Goal: Use online tool/utility: Utilize a website feature to perform a specific function

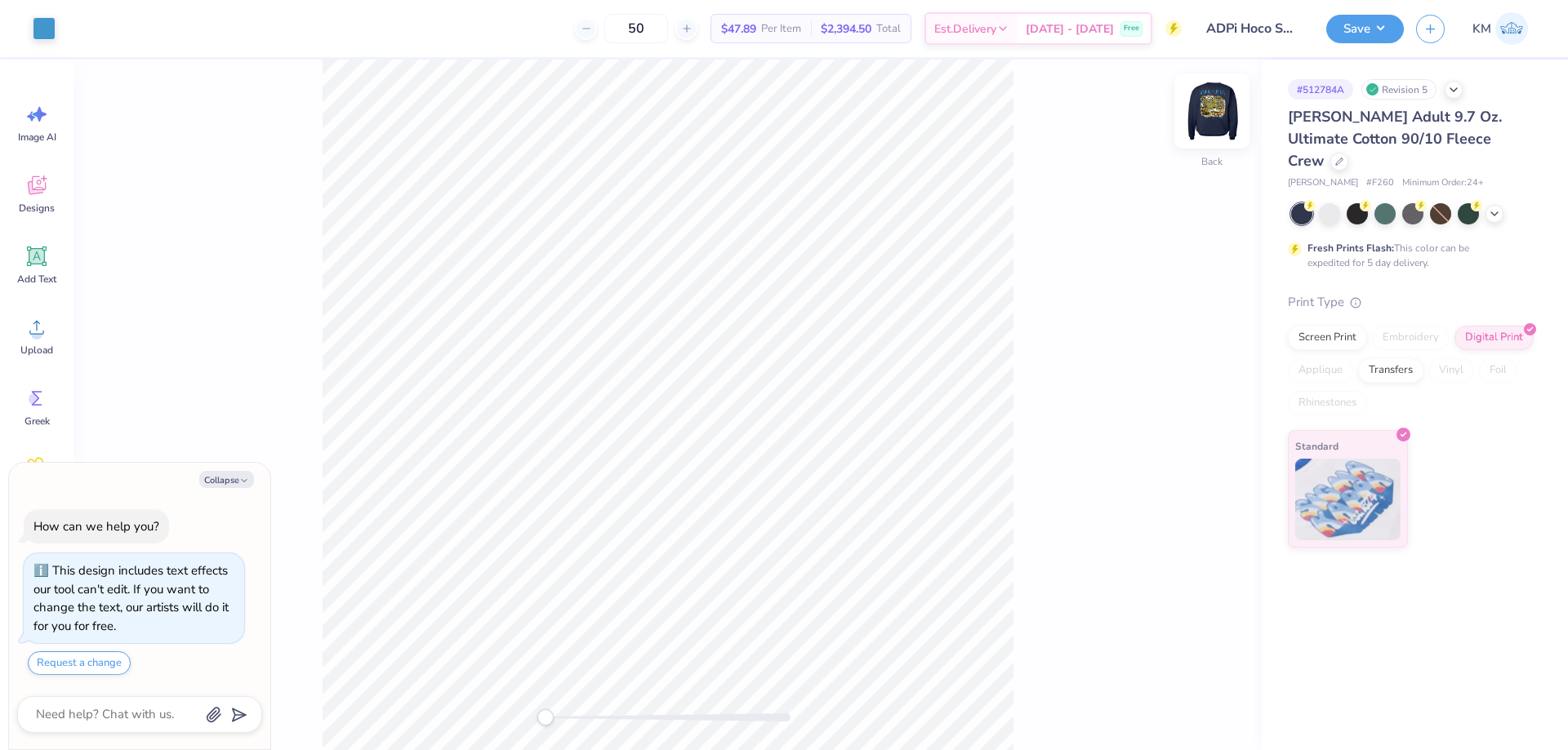
click at [1206, 117] on img at bounding box center [1212, 111] width 66 height 66
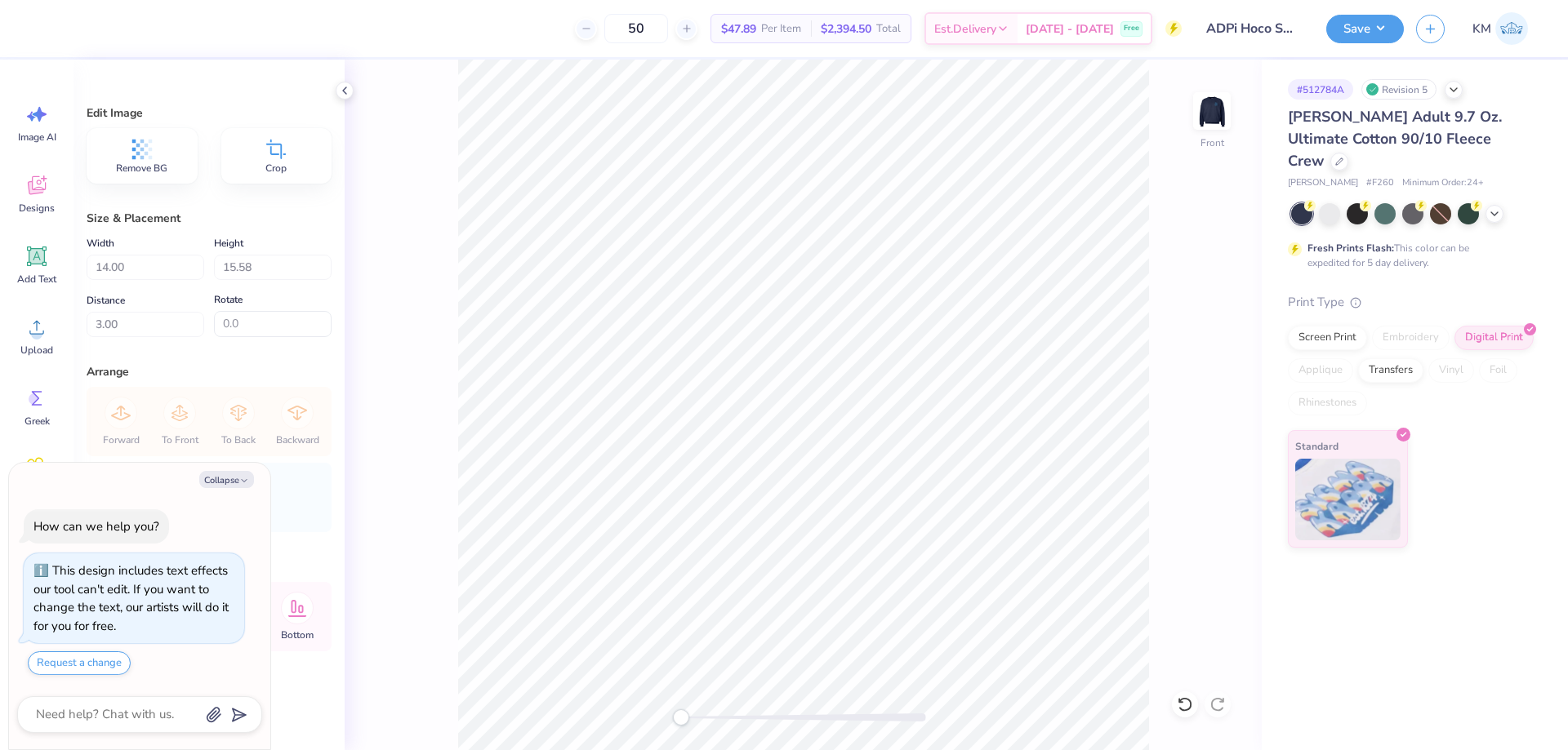
type textarea "x"
type input "3.67"
type textarea "x"
type input "3.00"
click at [216, 481] on button "Collapse" at bounding box center [227, 480] width 55 height 17
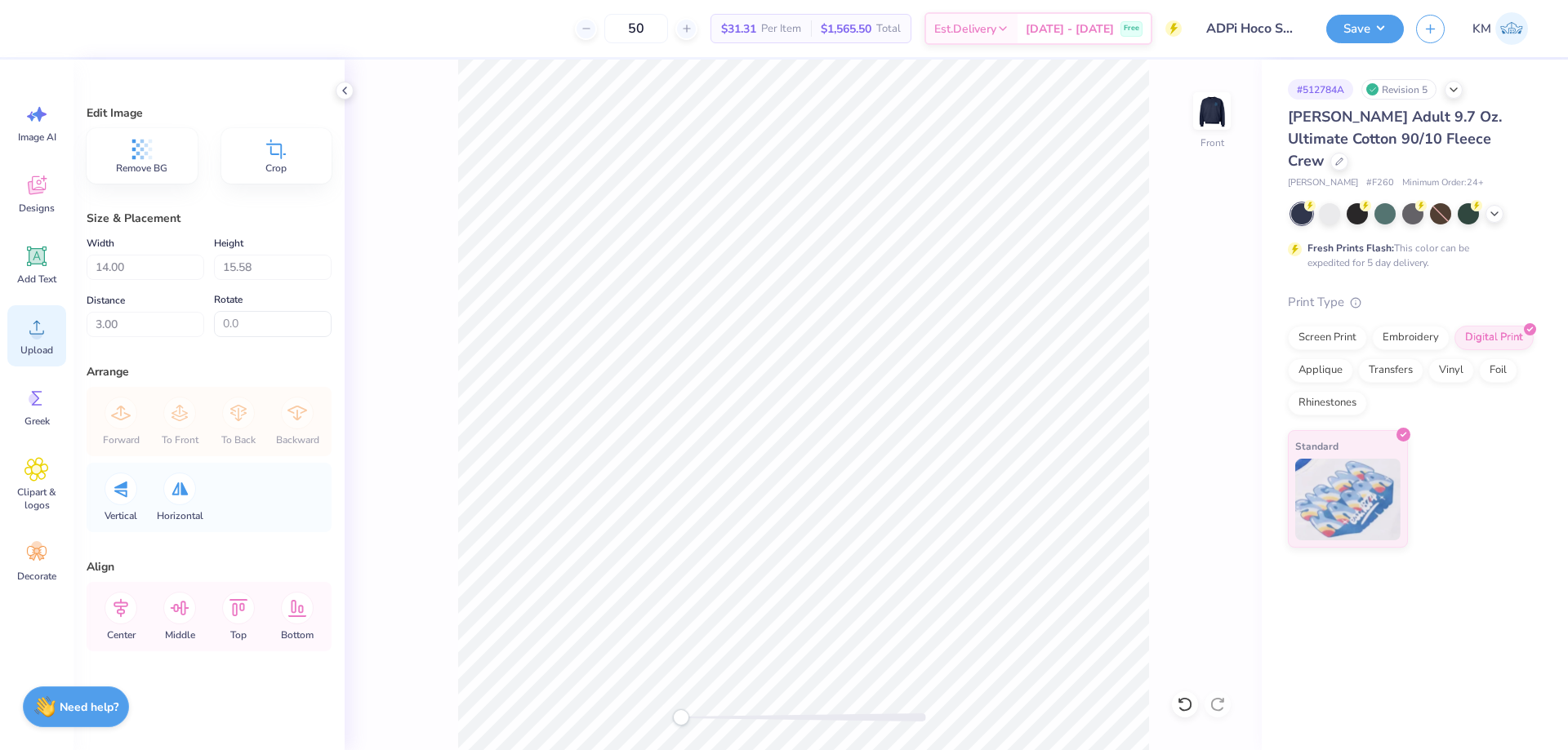
click at [42, 334] on icon at bounding box center [36, 328] width 14 height 13
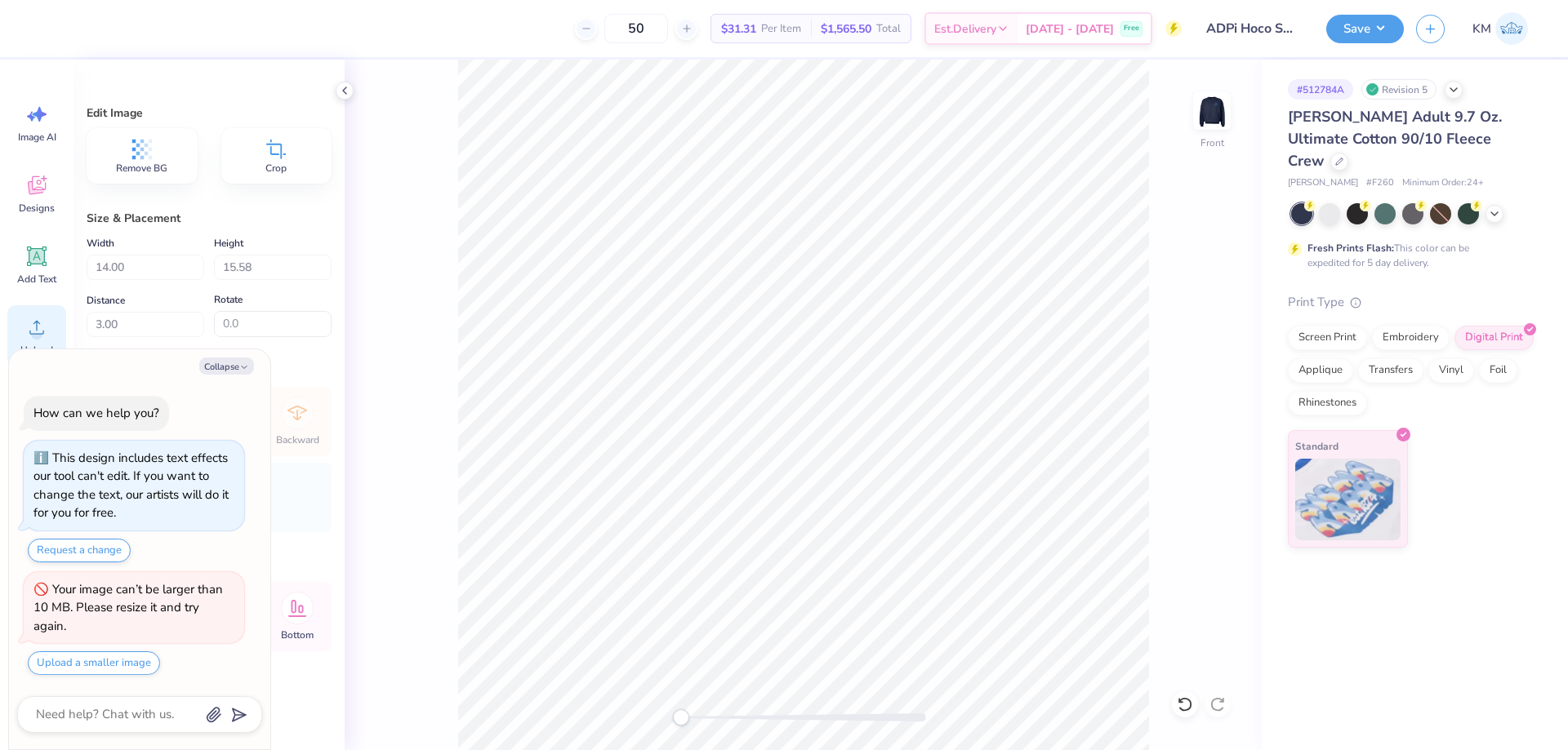
click at [36, 334] on icon at bounding box center [36, 328] width 14 height 13
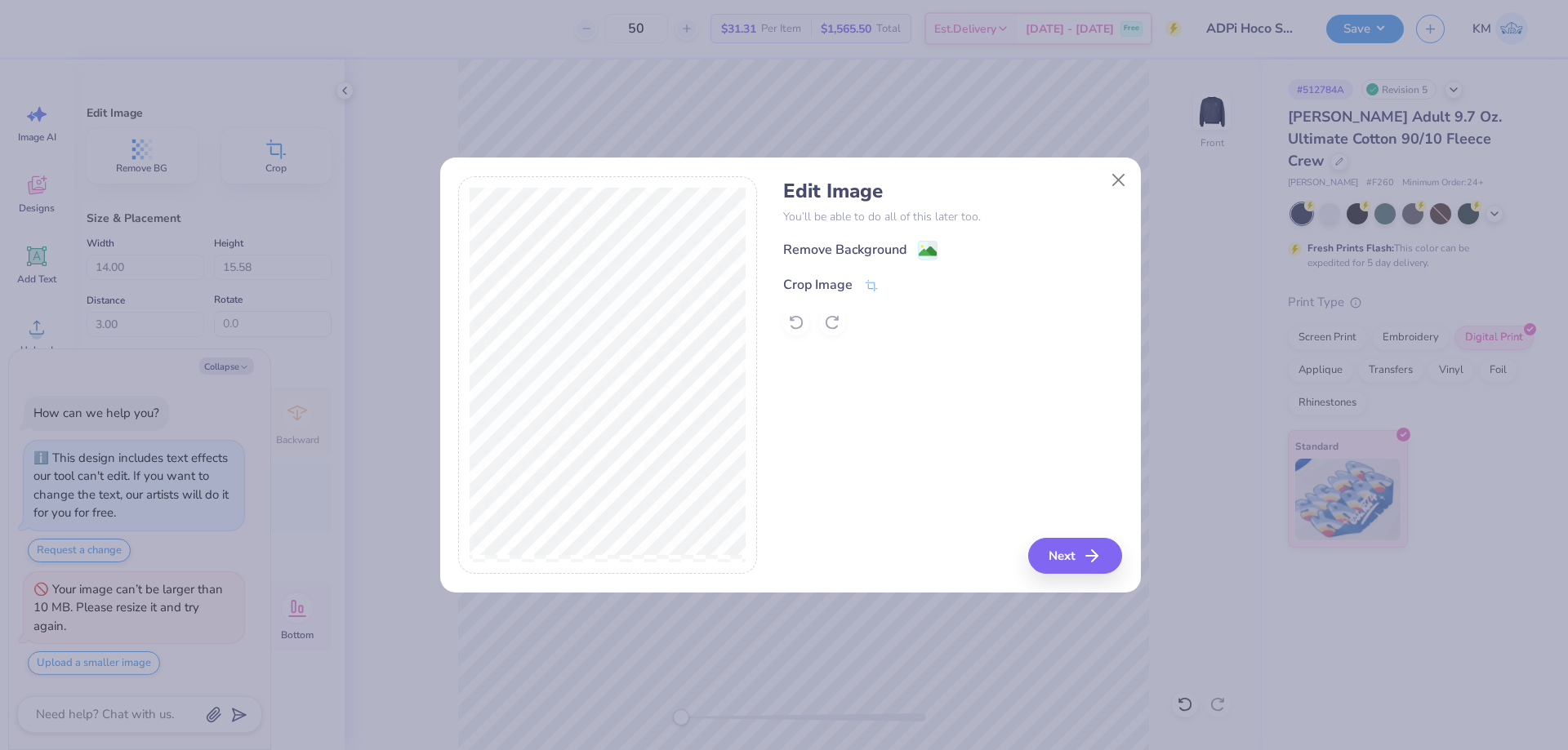
type textarea "x"
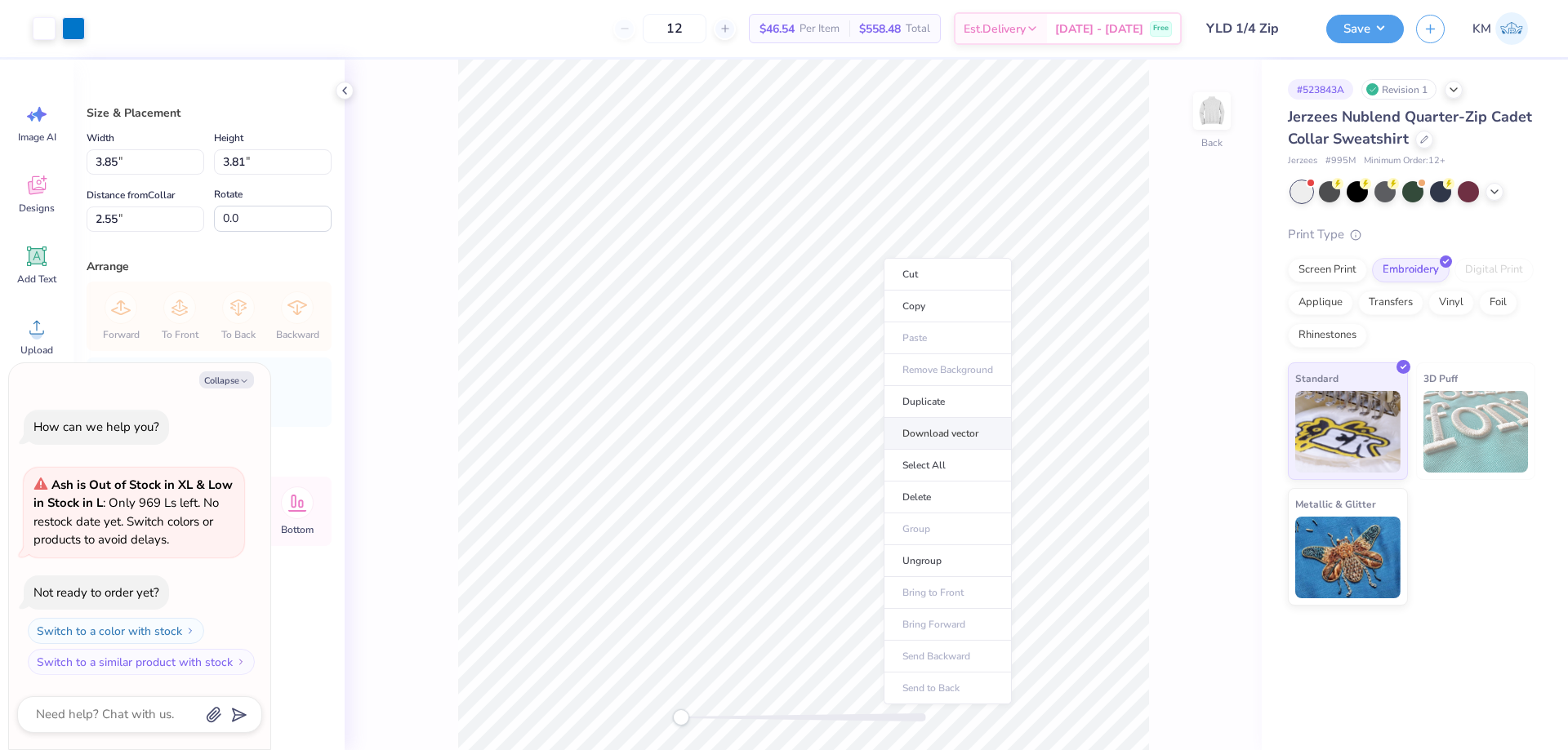
click at [914, 431] on li "Download vector" at bounding box center [947, 434] width 128 height 32
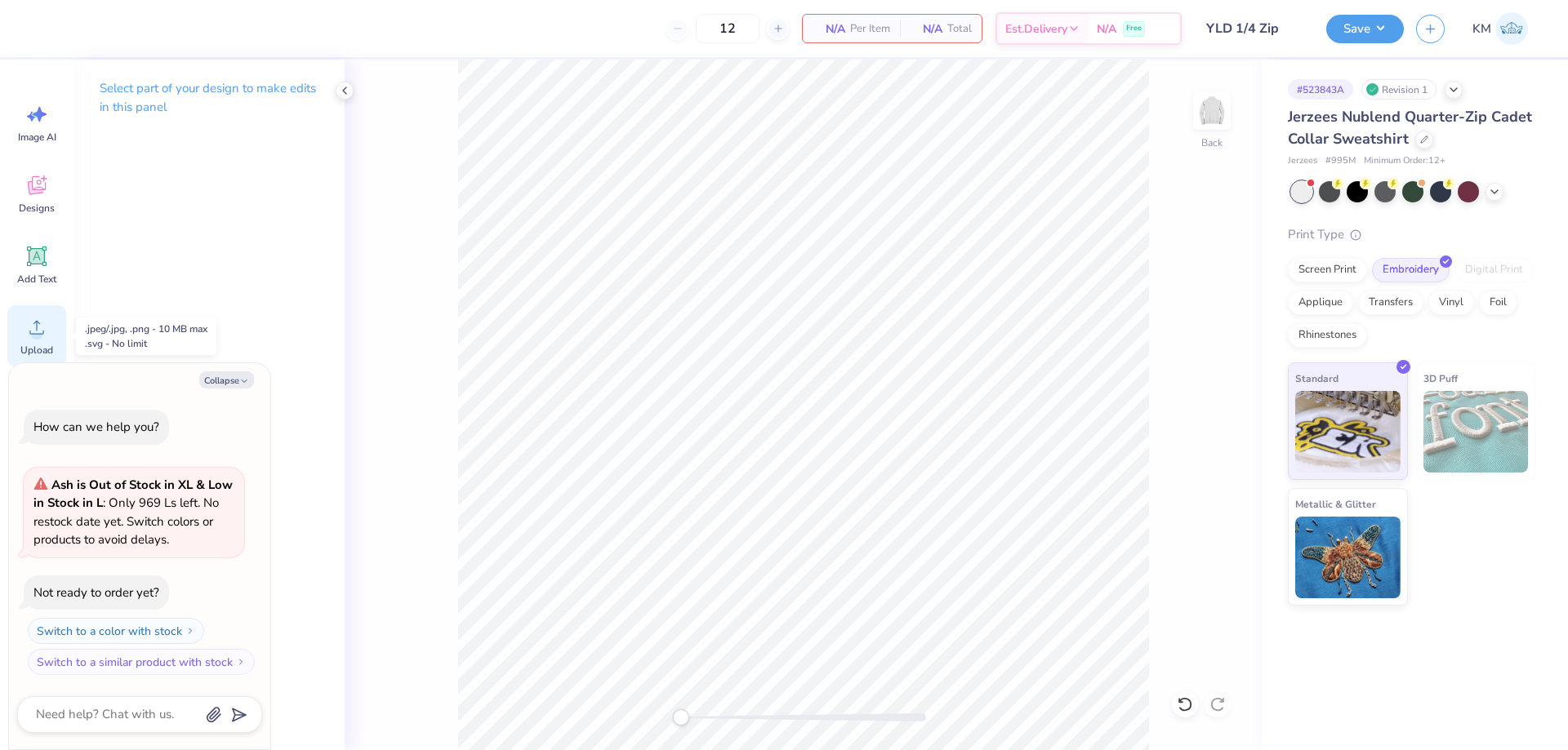
click at [25, 335] on icon at bounding box center [36, 327] width 24 height 24
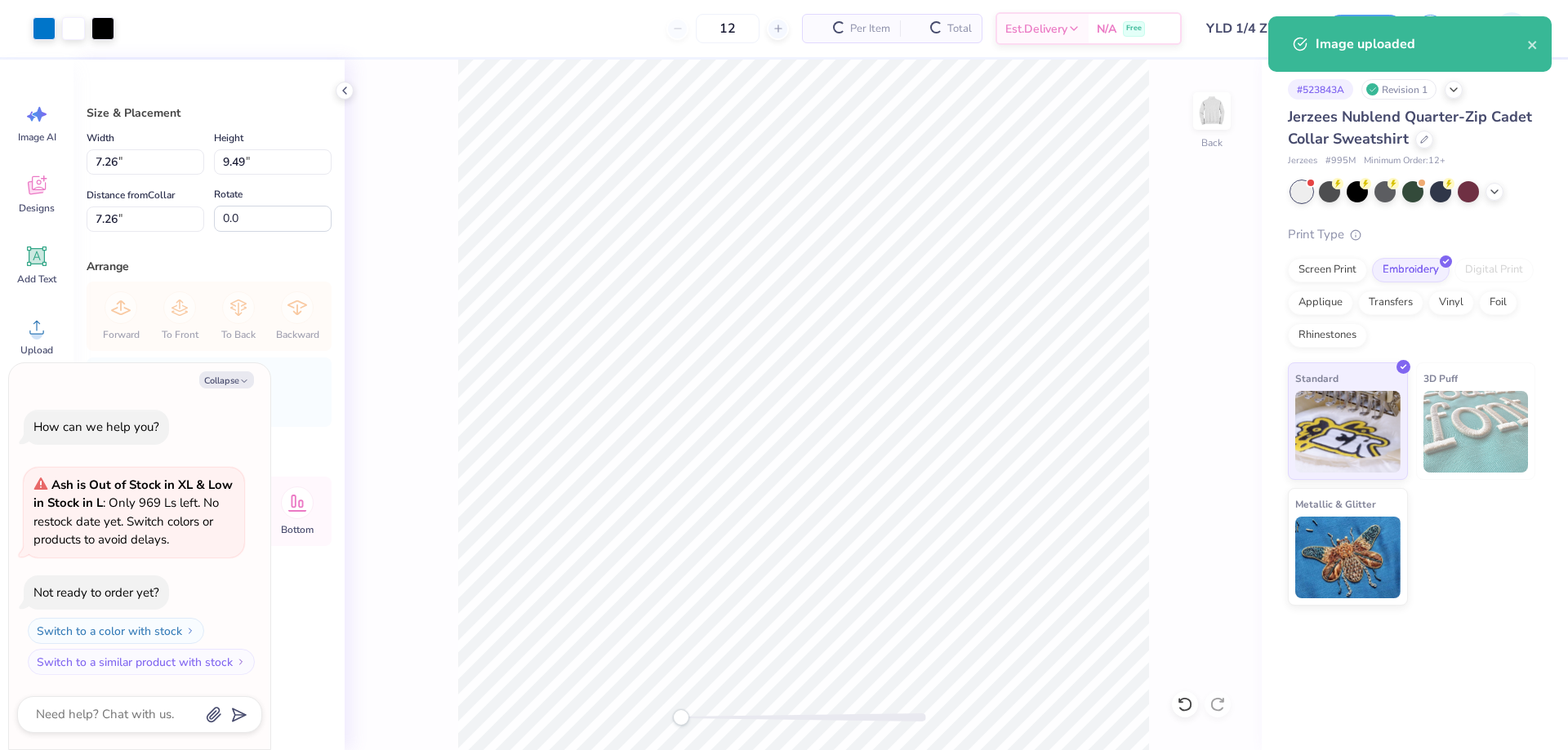
type textarea "x"
click at [157, 160] on input "7.26" at bounding box center [146, 162] width 118 height 25
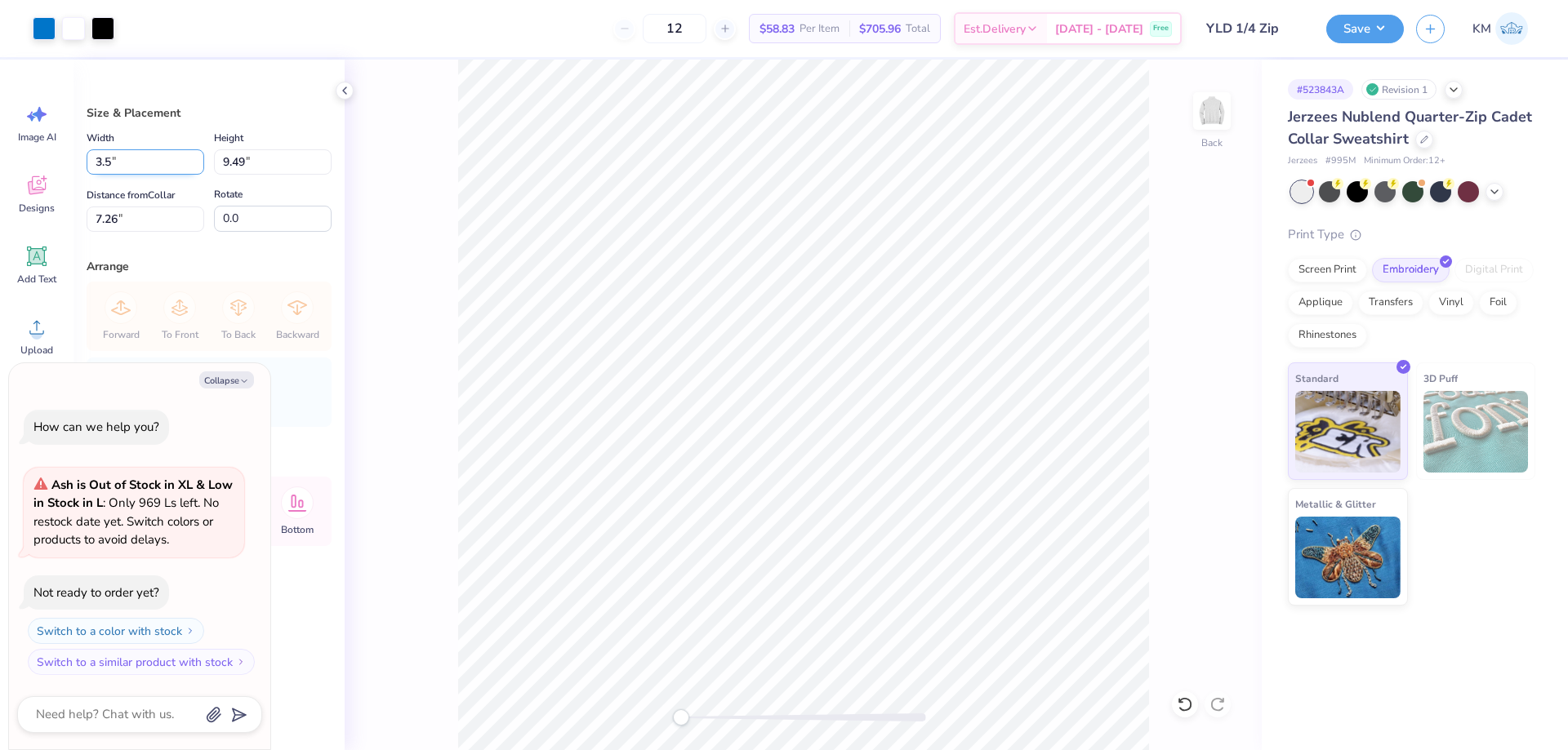
type input "3.50"
type textarea "x"
type input "4.57"
type input "9.71"
type textarea "x"
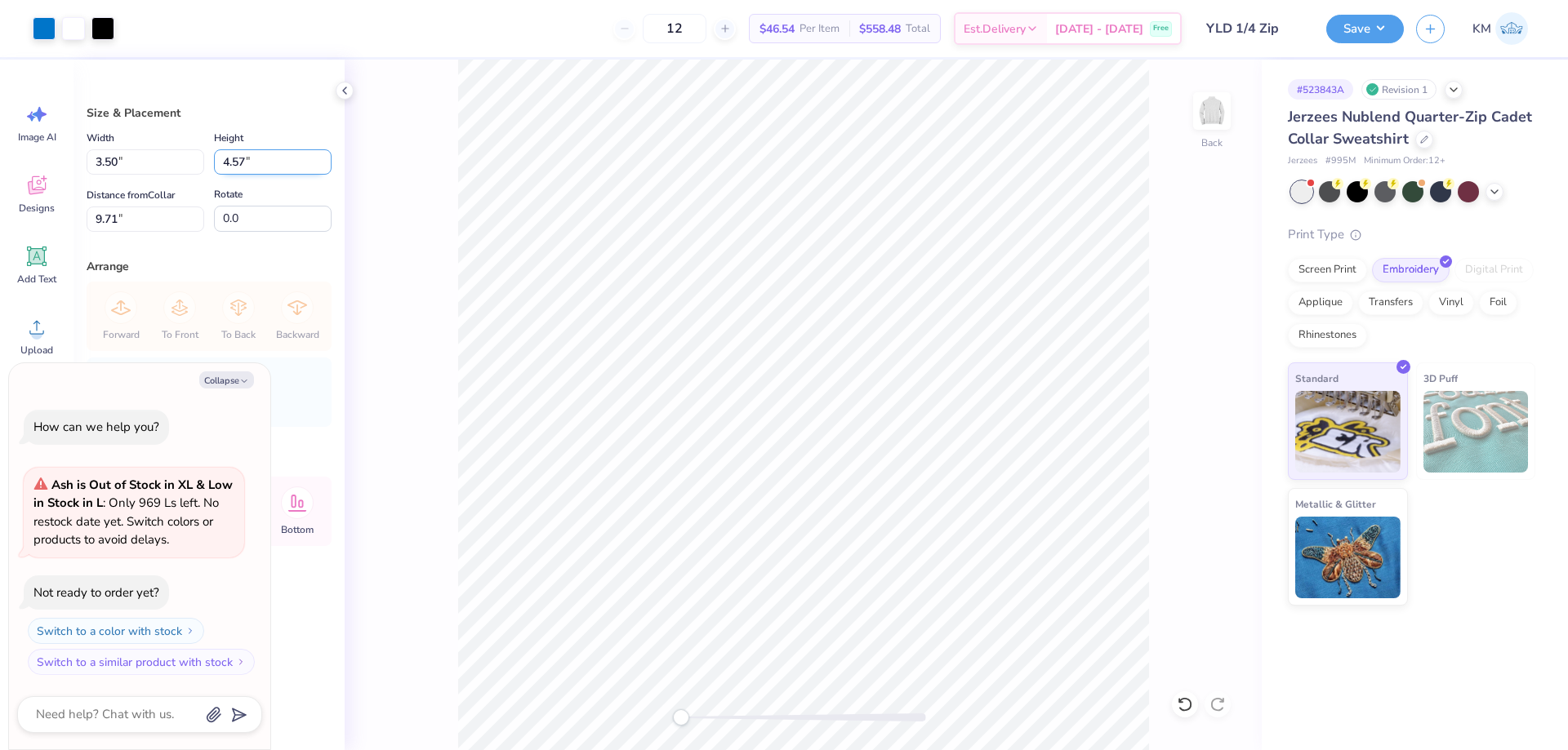
click at [258, 158] on input "4.57" at bounding box center [273, 162] width 118 height 25
type input "3.5"
type textarea "x"
type input "2.68"
type input "3.50"
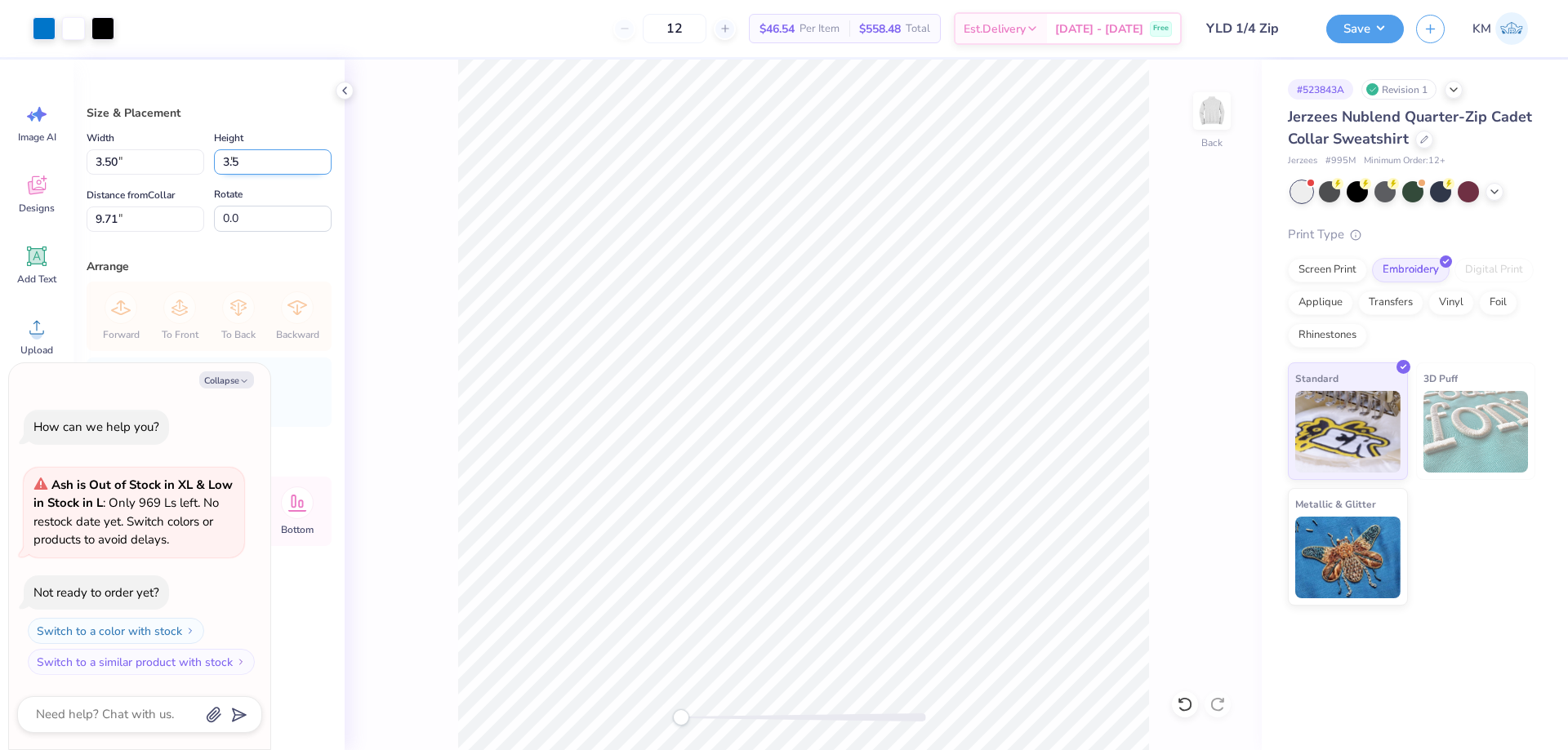
type input "10.25"
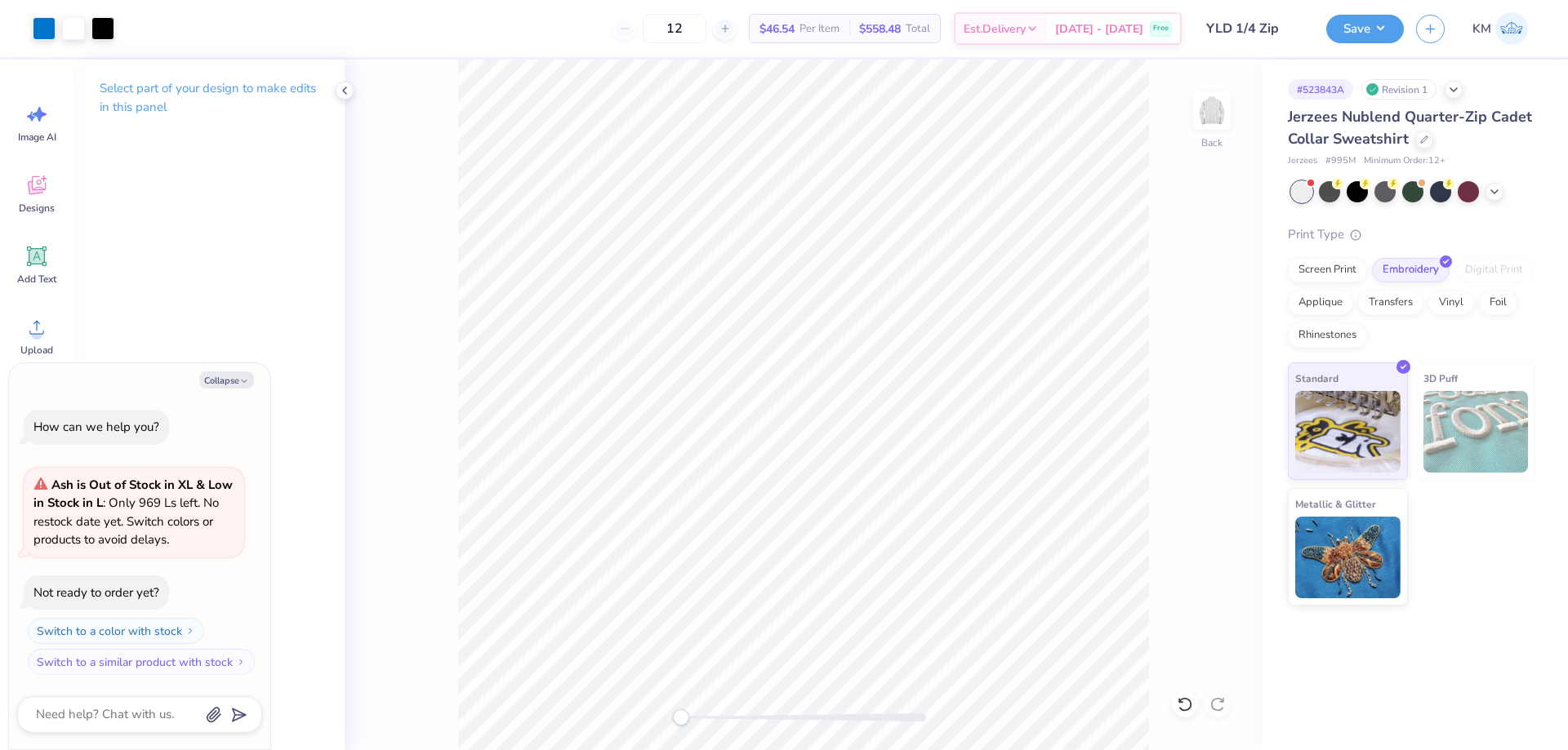
type textarea "x"
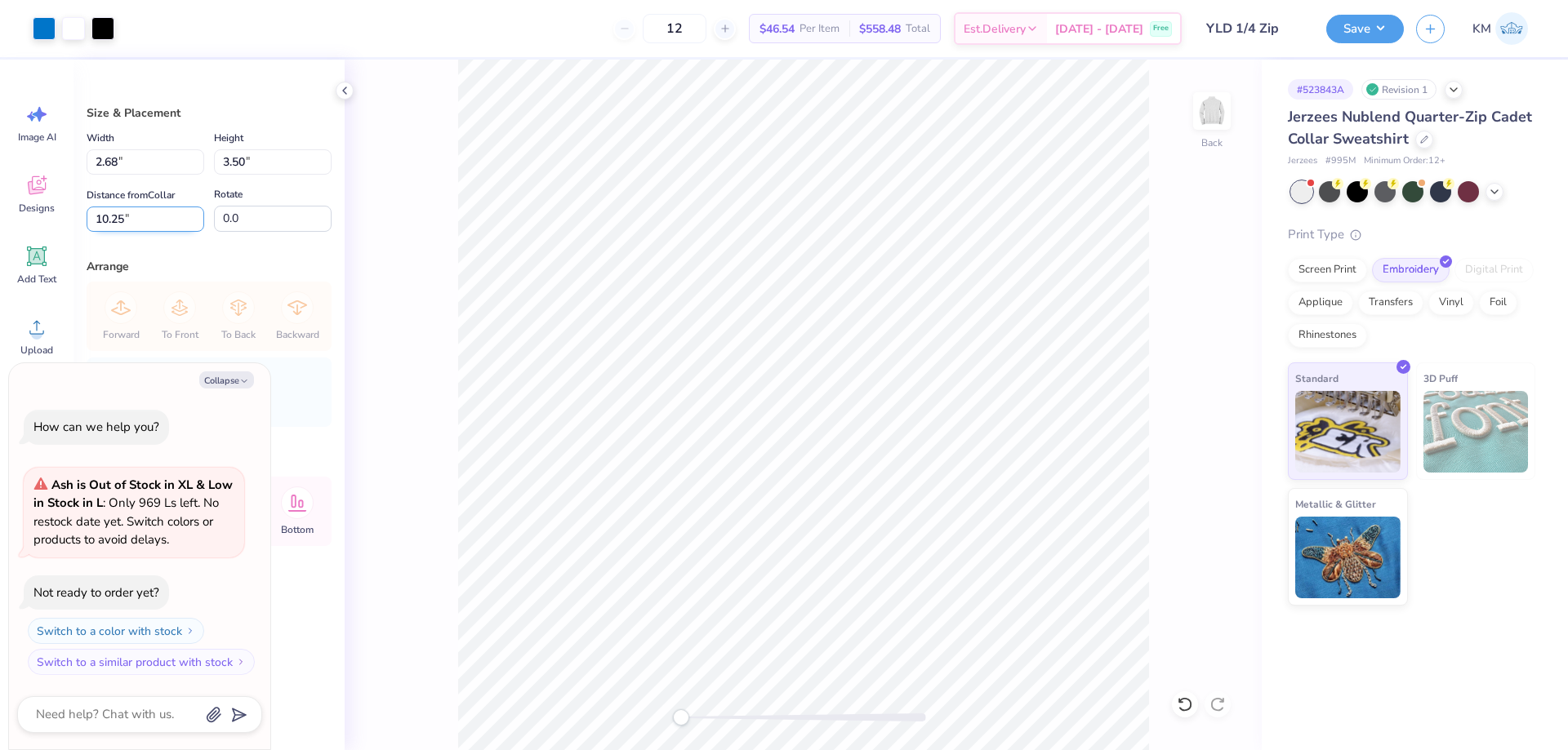
click at [140, 220] on input "10.25" at bounding box center [146, 219] width 118 height 25
type input "3"
click at [1381, 36] on button "Save" at bounding box center [1365, 27] width 77 height 29
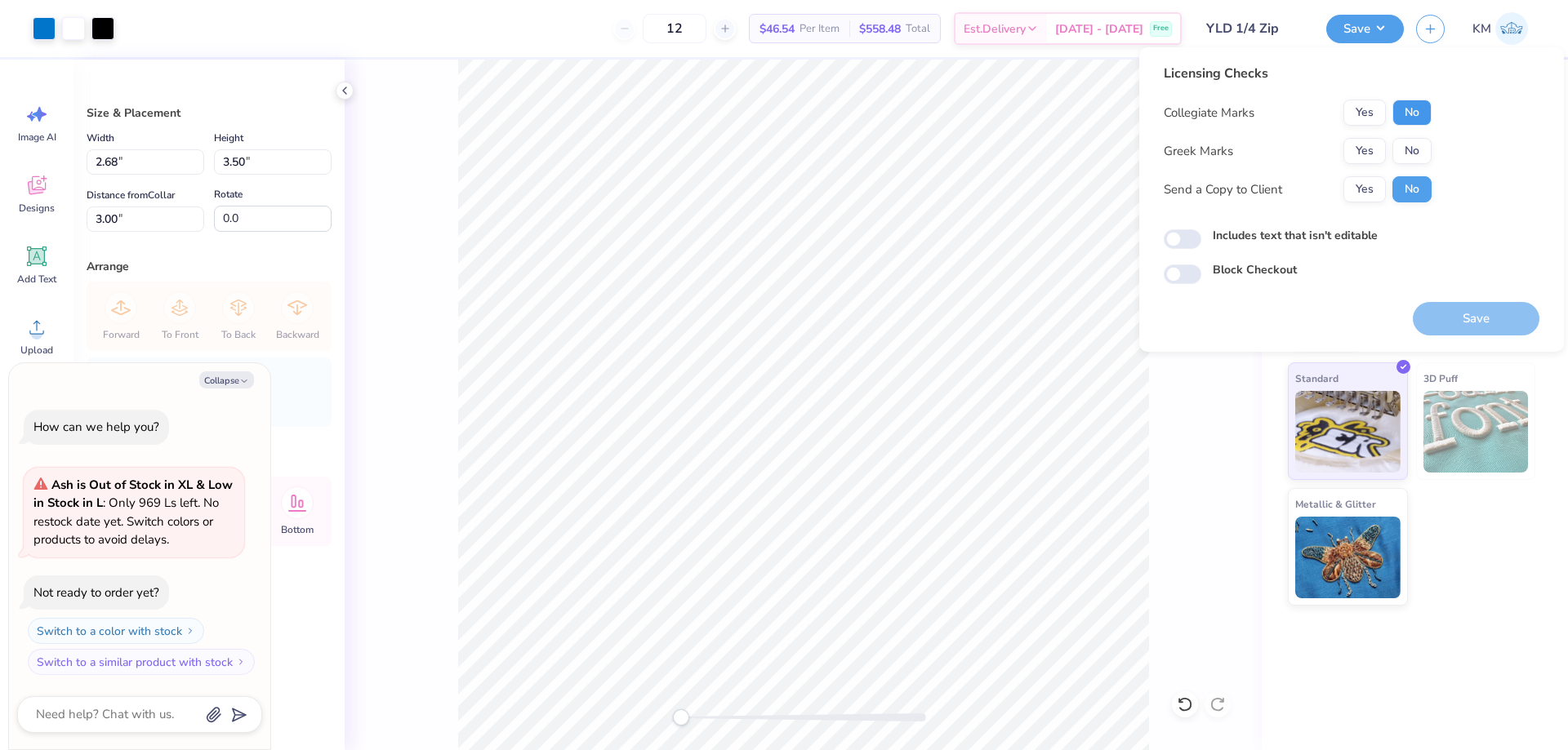
click at [1404, 109] on button "No" at bounding box center [1412, 112] width 40 height 26
click at [1409, 144] on button "No" at bounding box center [1412, 150] width 40 height 26
drag, startPoint x: 1372, startPoint y: 182, endPoint x: 1436, endPoint y: 282, distance: 118.7
click at [1371, 183] on button "Yes" at bounding box center [1365, 189] width 42 height 26
click at [1469, 311] on button "Save" at bounding box center [1475, 318] width 126 height 34
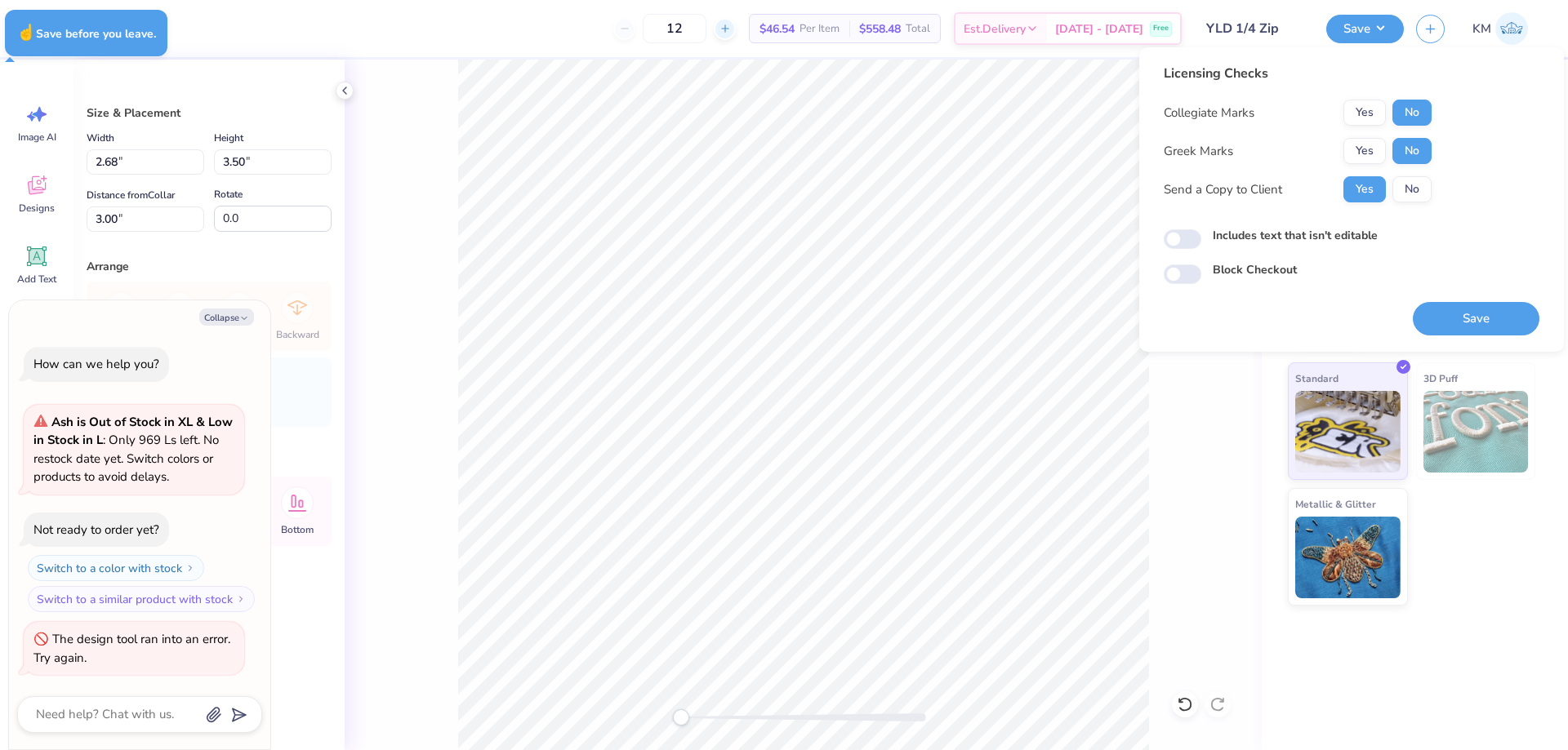
type textarea "x"
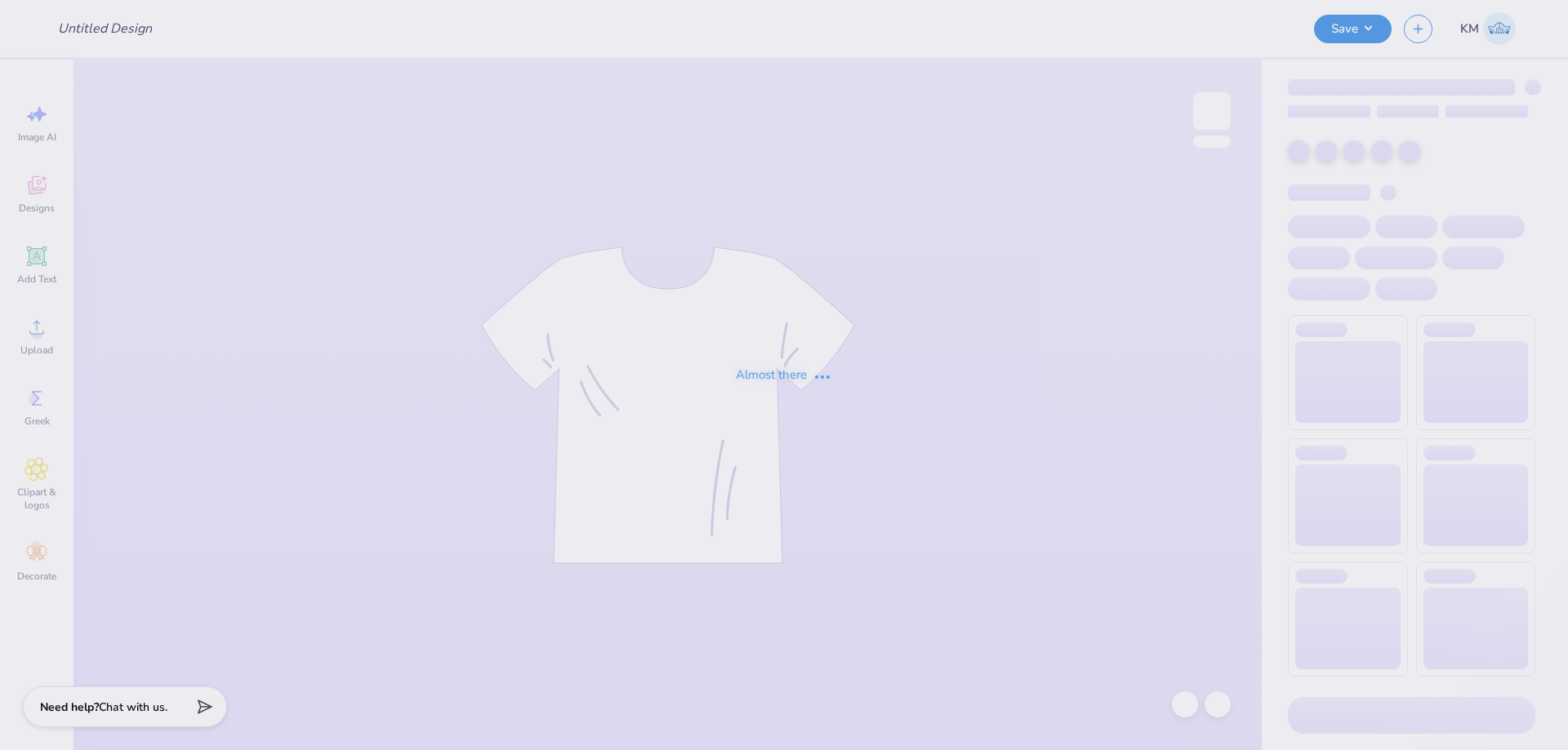
type input "YLD 1/4 Zip"
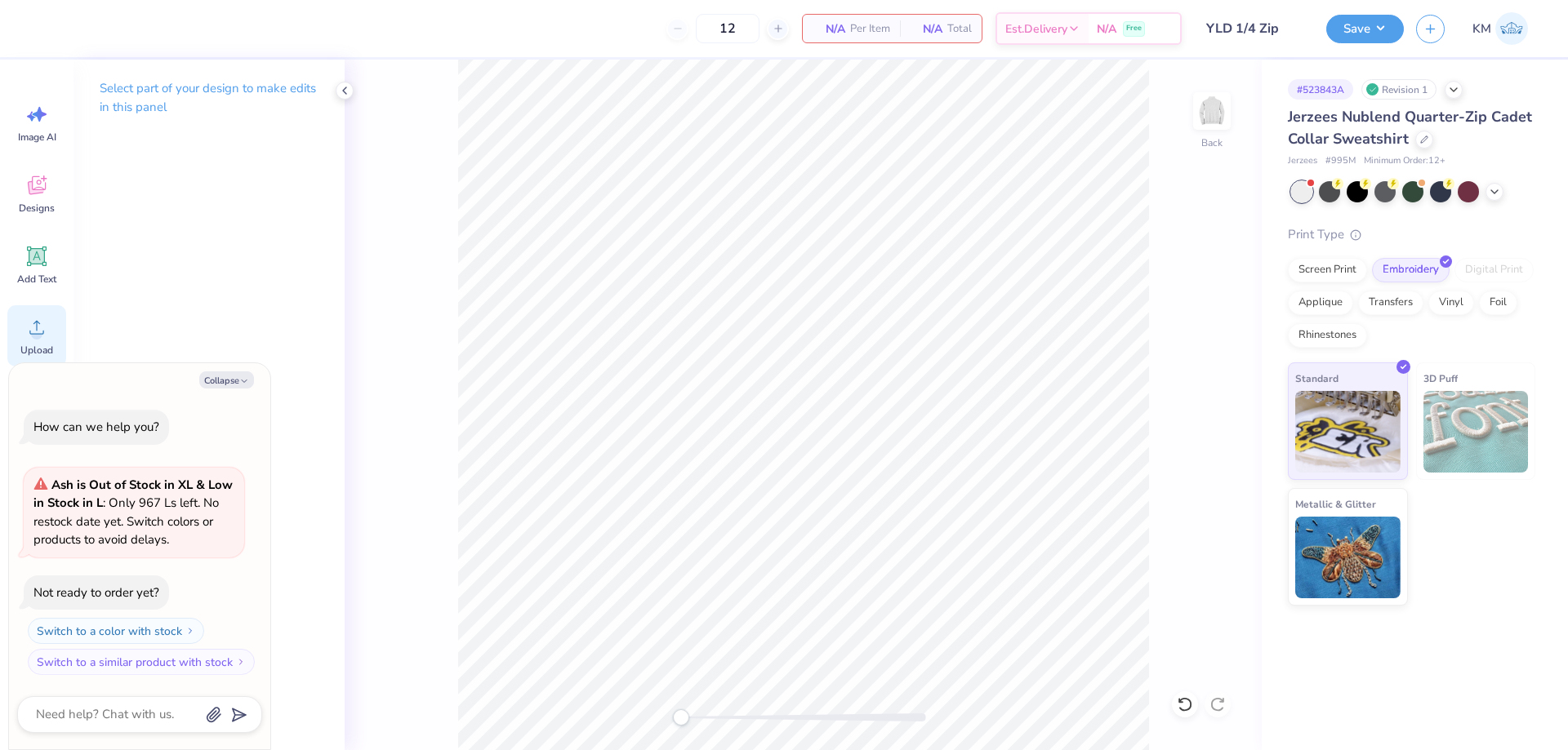
click at [42, 330] on icon at bounding box center [36, 327] width 24 height 24
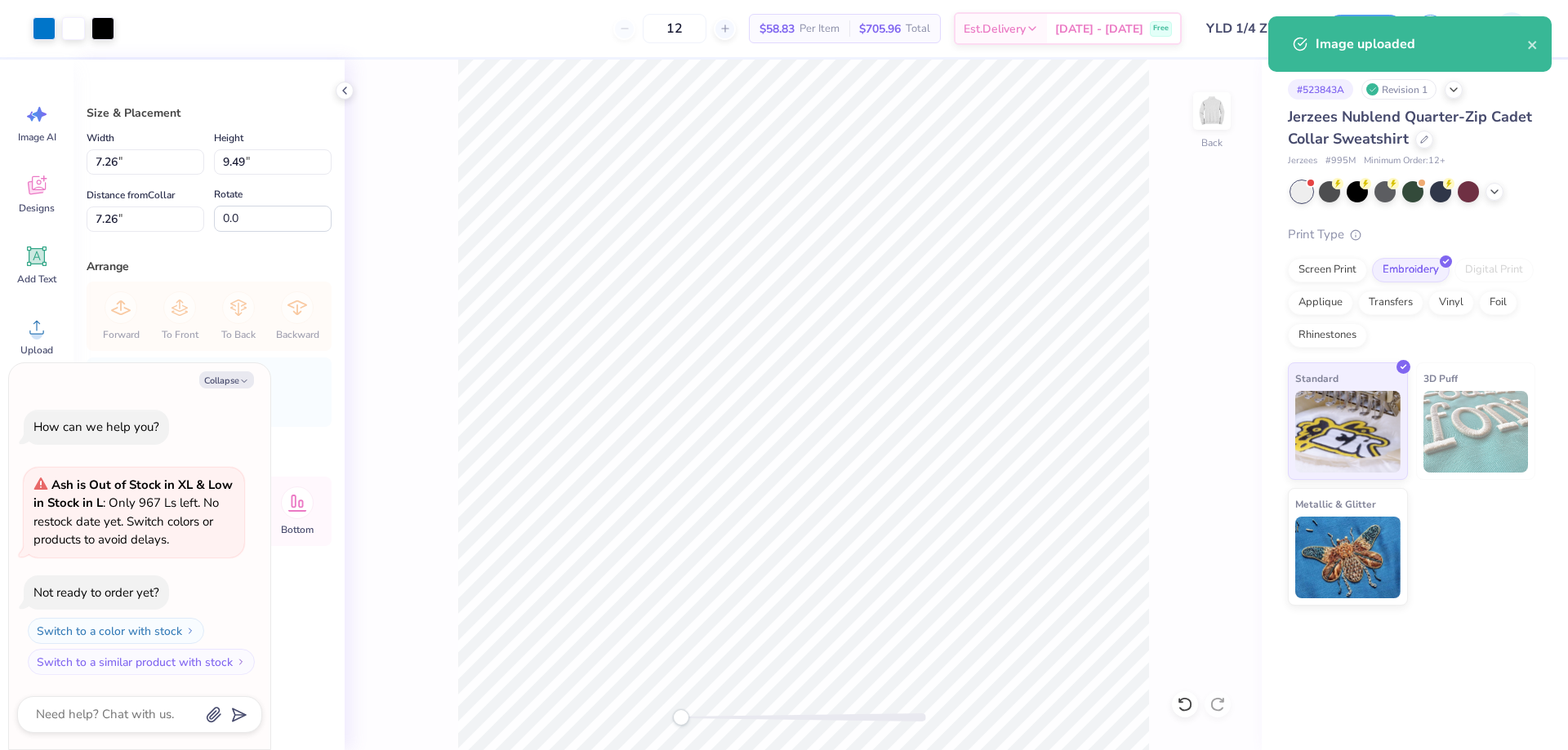
type textarea "x"
click at [145, 155] on input "7.26" at bounding box center [146, 162] width 118 height 25
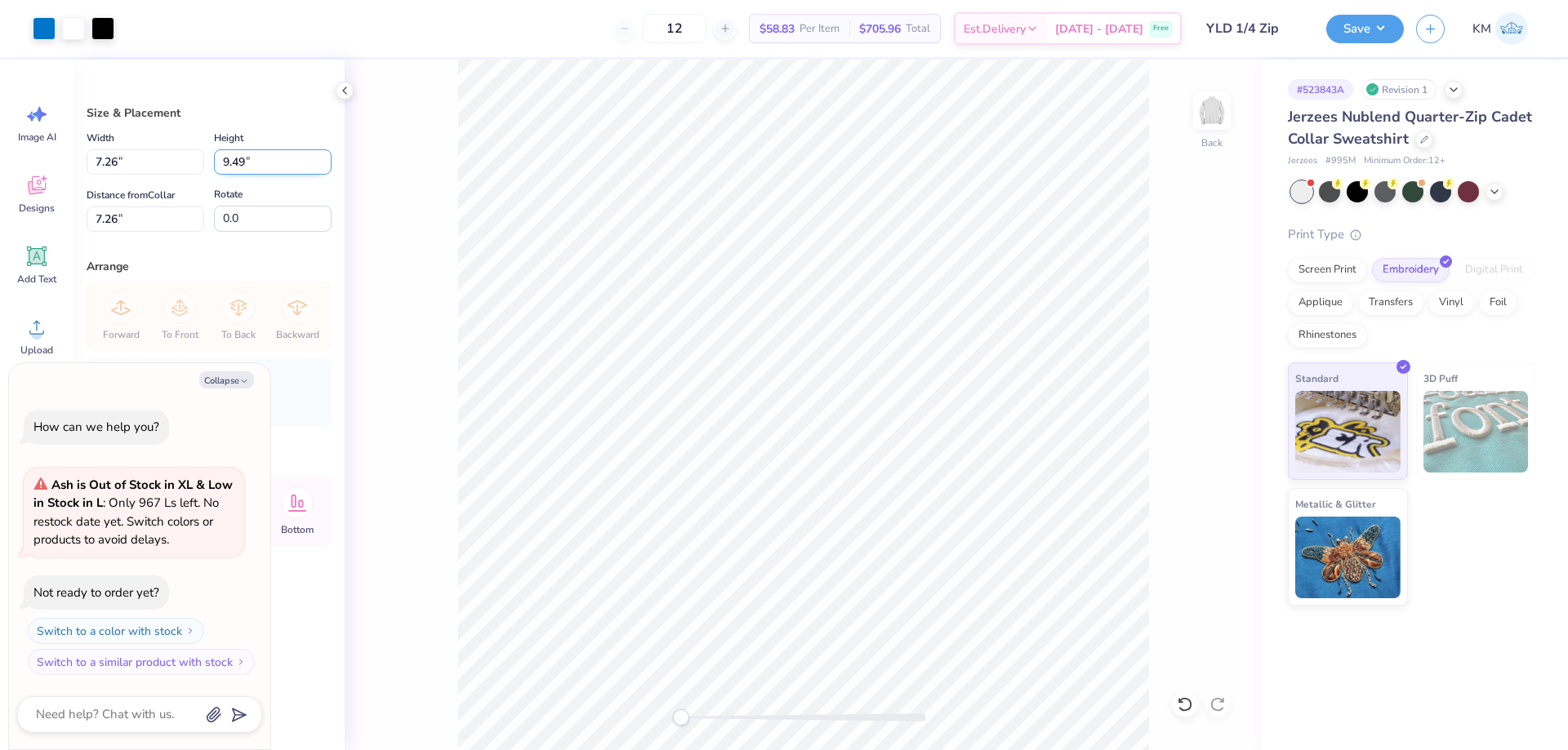
click at [253, 153] on input "9.49" at bounding box center [273, 162] width 118 height 25
type input "3.5"
type textarea "x"
type input "2.68"
type input "3.50"
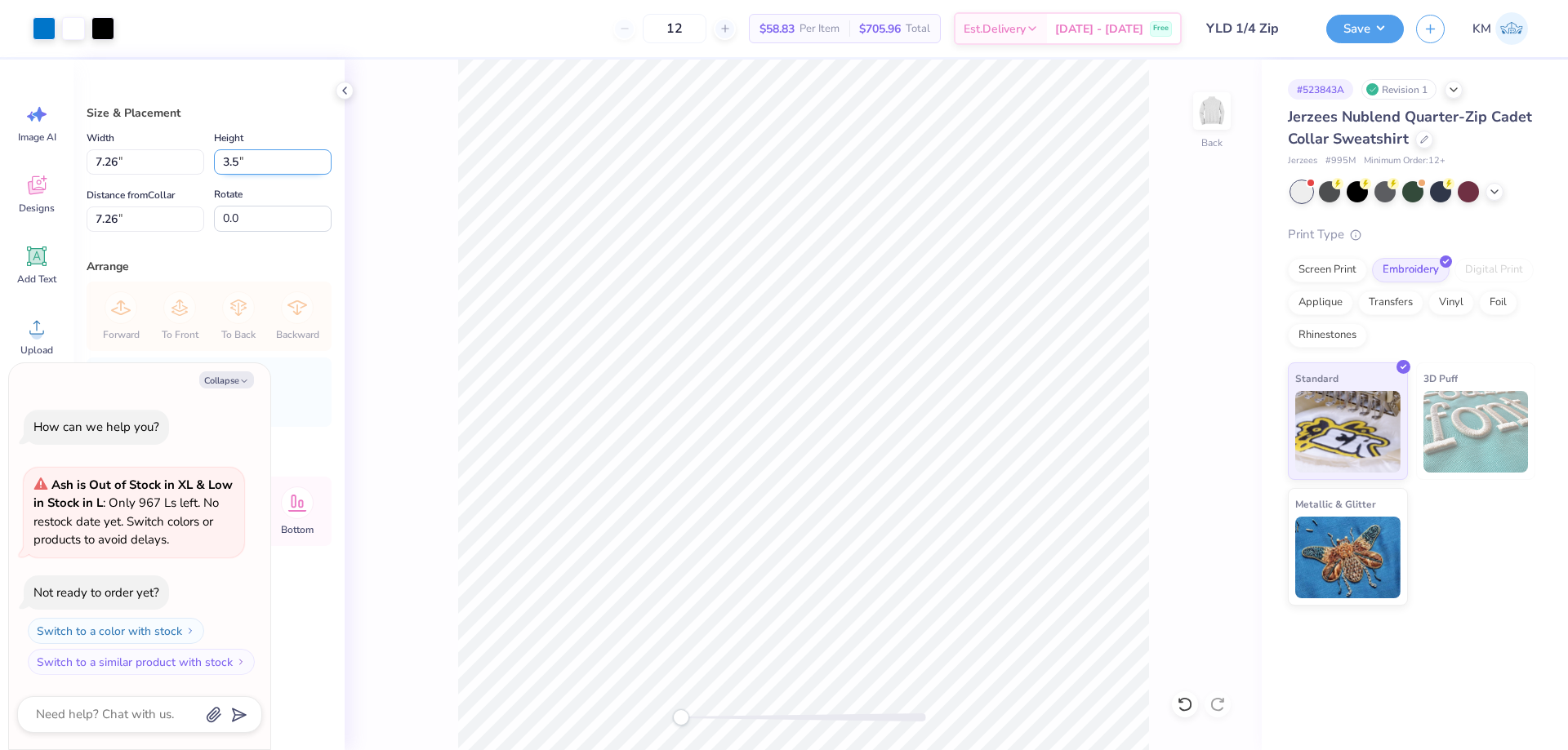
type input "10.25"
type textarea "x"
click at [157, 201] on label "Distance from Collar" at bounding box center [130, 195] width 88 height 19
click at [157, 206] on input "10.25" at bounding box center [146, 219] width 118 height 25
click at [149, 212] on input "10.25" at bounding box center [146, 219] width 118 height 25
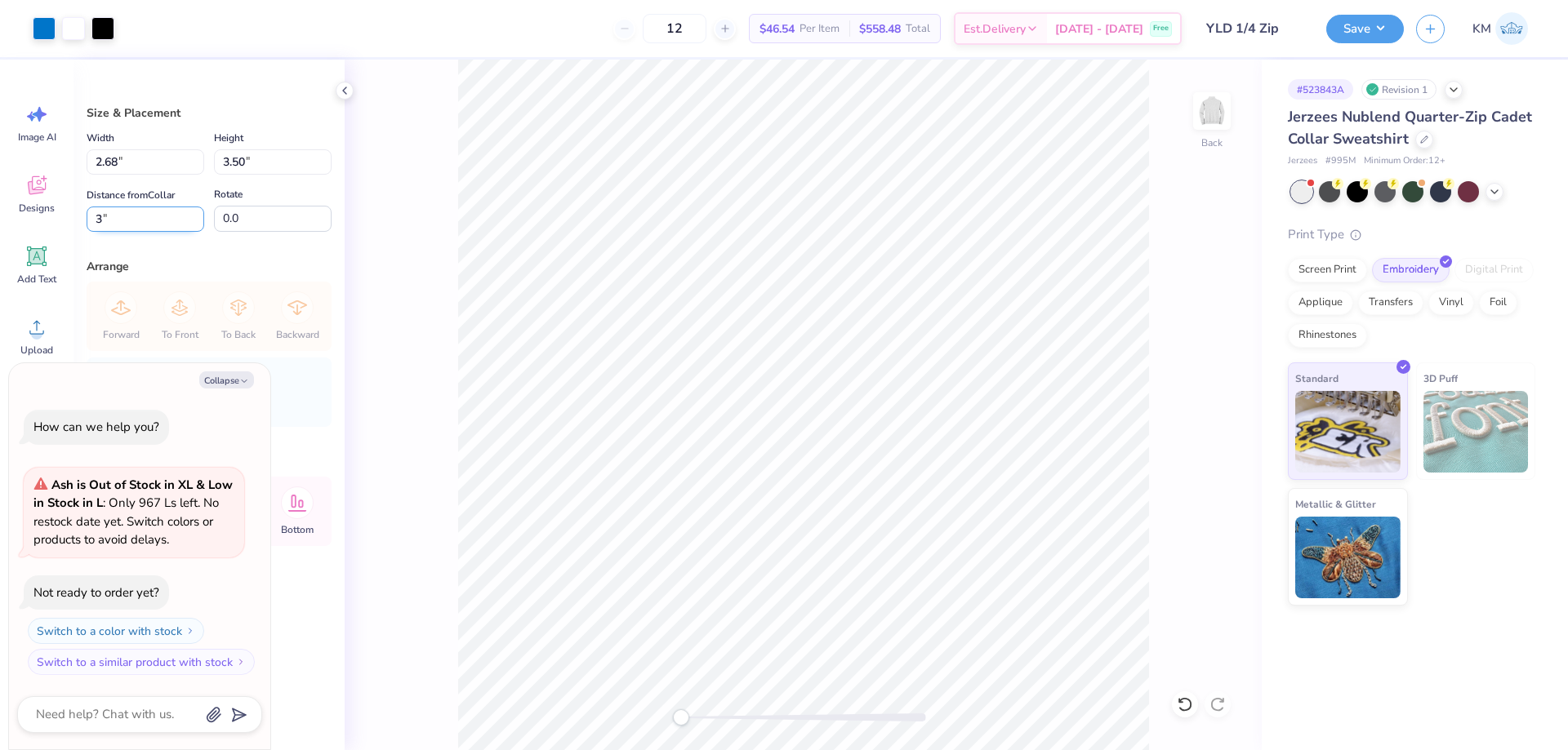
type input "3"
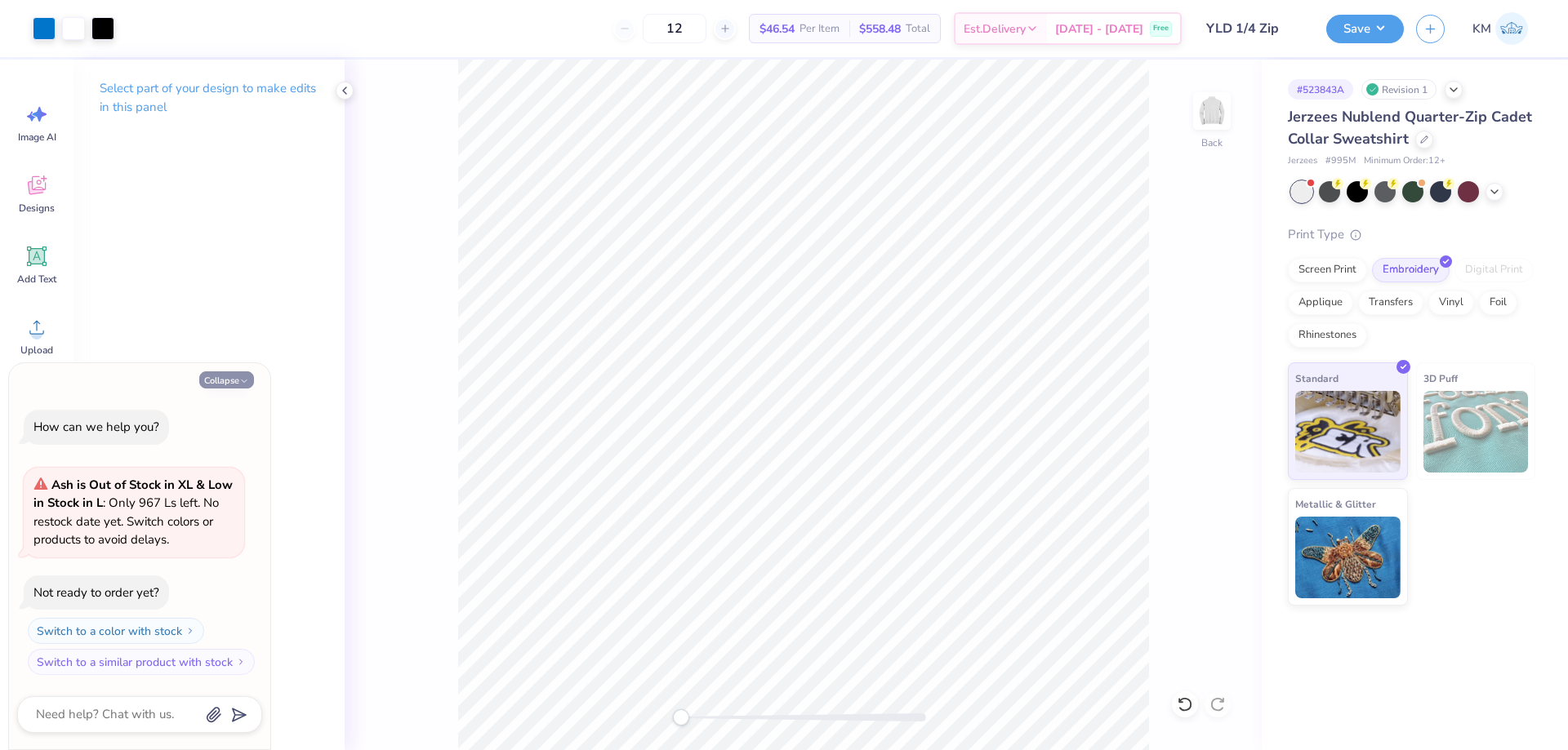
click at [219, 382] on button "Collapse" at bounding box center [227, 380] width 55 height 17
type textarea "x"
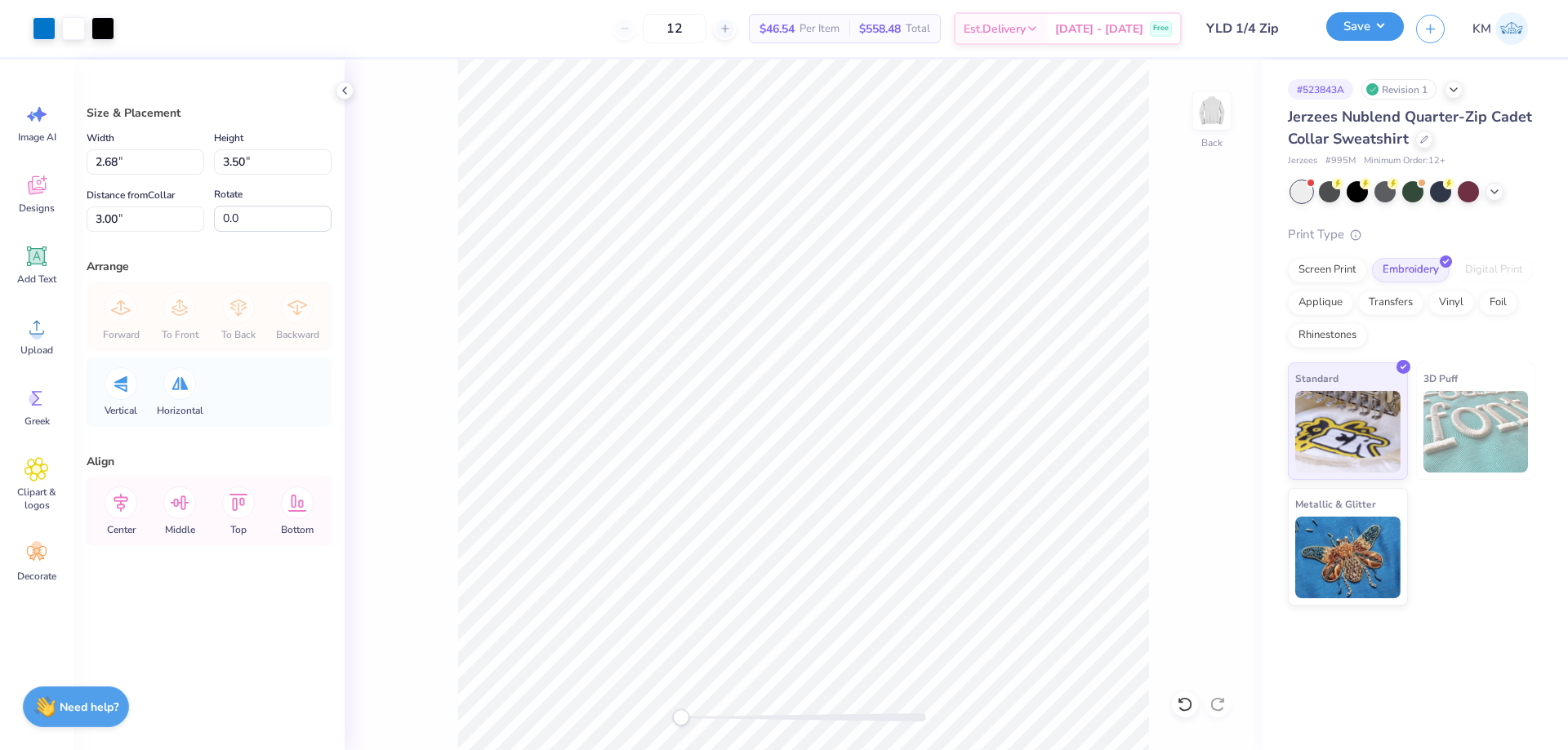
click at [1362, 18] on button "Save" at bounding box center [1365, 27] width 77 height 29
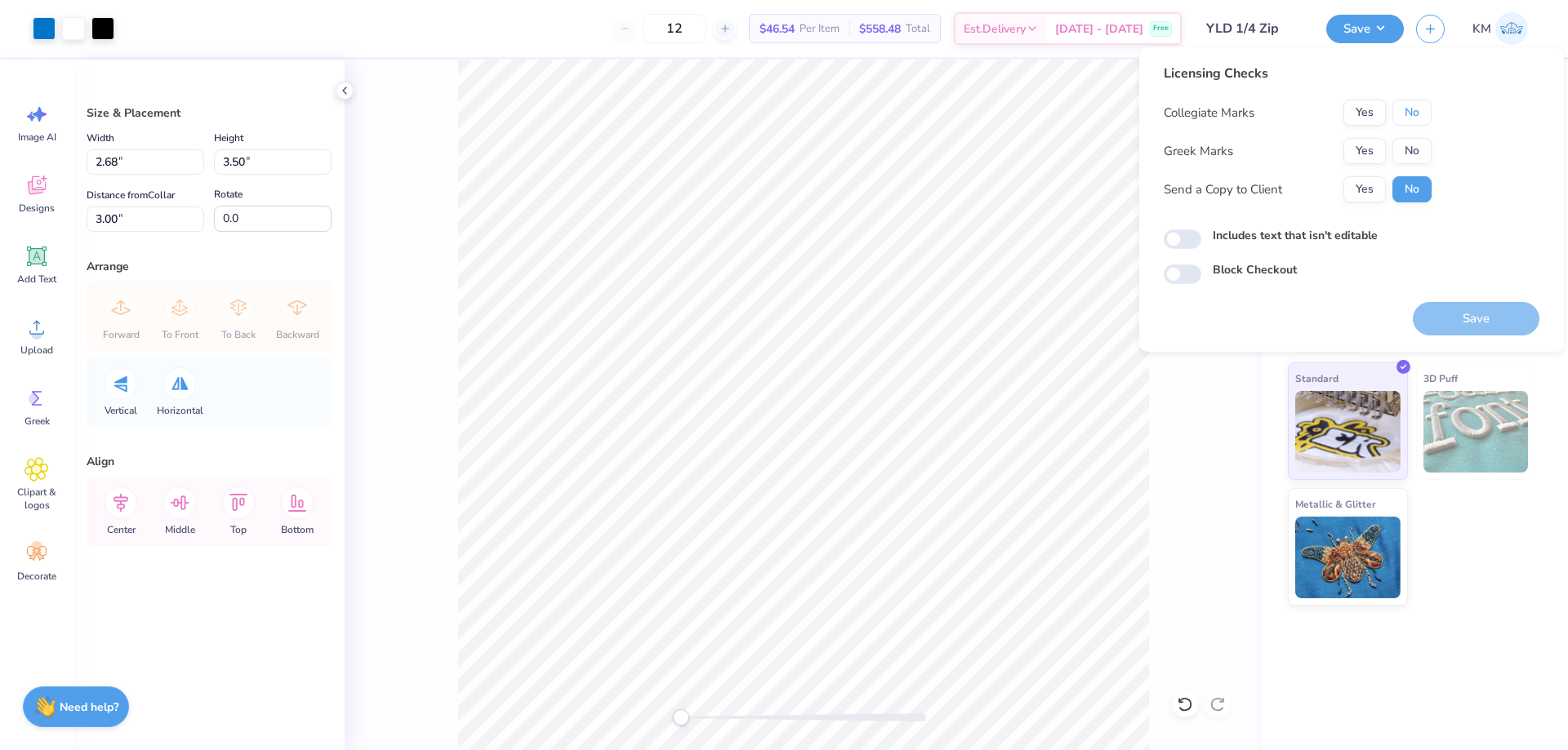
drag, startPoint x: 1410, startPoint y: 106, endPoint x: 1410, endPoint y: 130, distance: 24.0
click at [1410, 109] on button "No" at bounding box center [1412, 112] width 40 height 26
click at [1409, 147] on button "No" at bounding box center [1412, 150] width 40 height 26
drag, startPoint x: 1375, startPoint y: 177, endPoint x: 1430, endPoint y: 259, distance: 98.7
click at [1375, 178] on button "Yes" at bounding box center [1365, 189] width 42 height 26
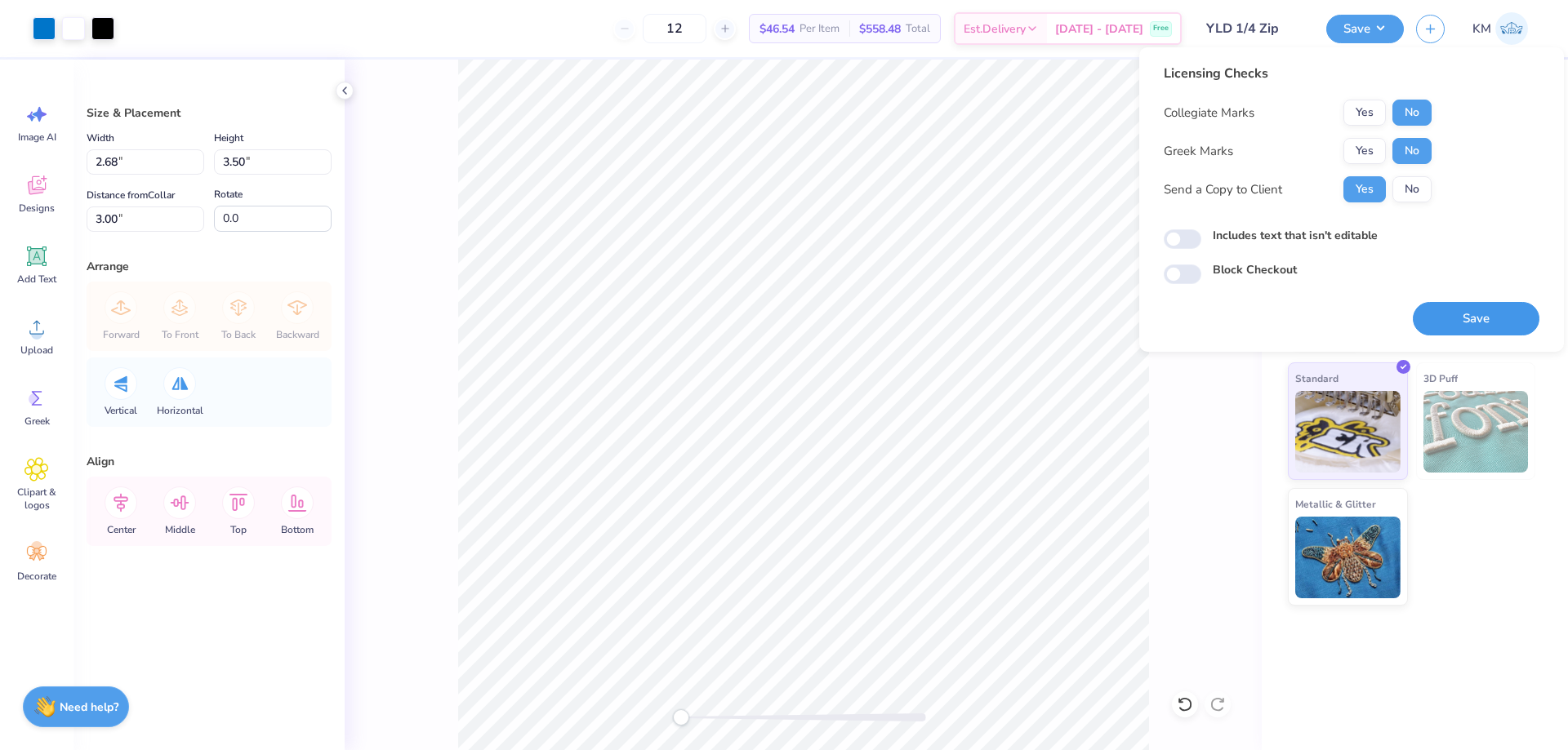
click at [1459, 309] on button "Save" at bounding box center [1475, 318] width 126 height 34
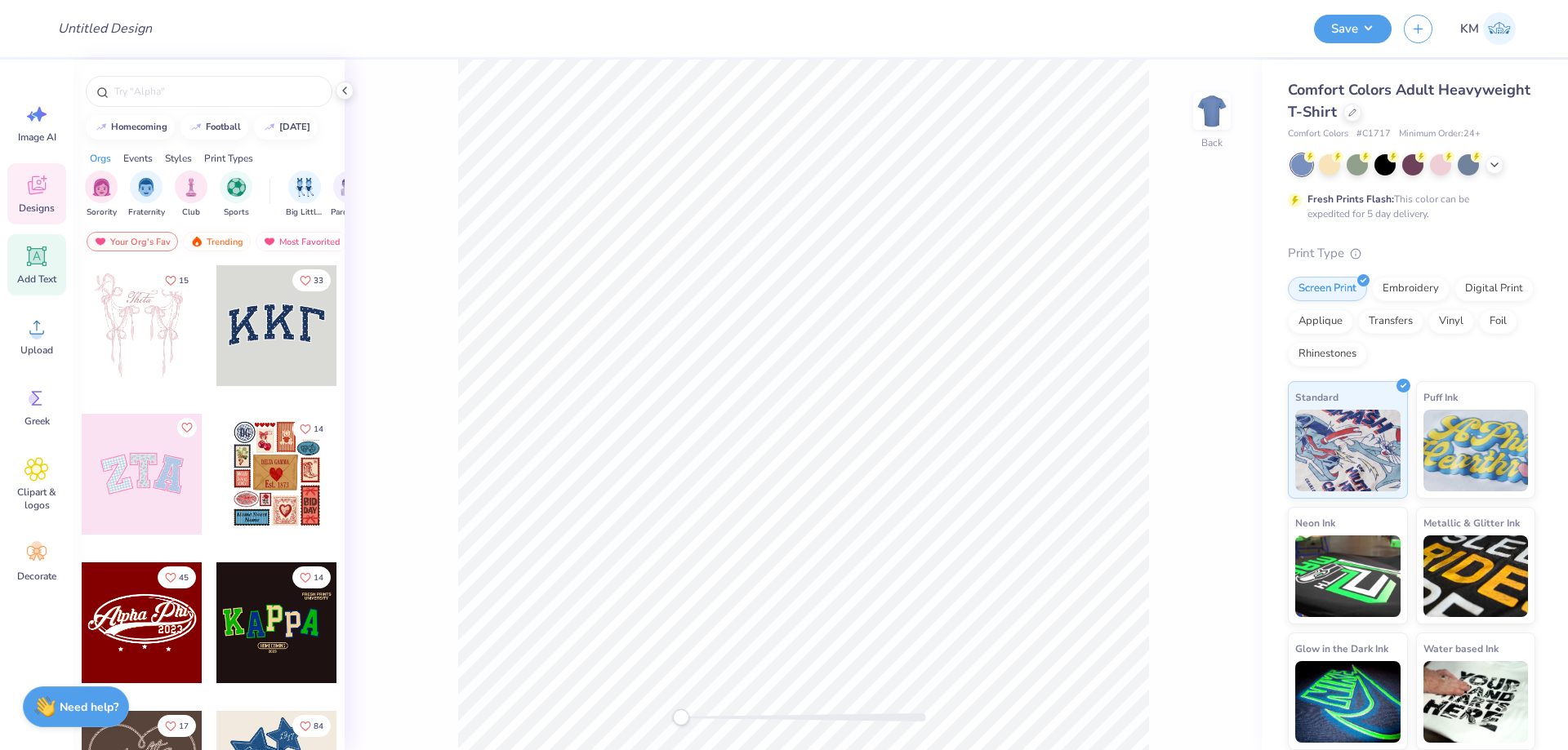
click at [41, 274] on span "Add Text" at bounding box center [37, 280] width 40 height 13
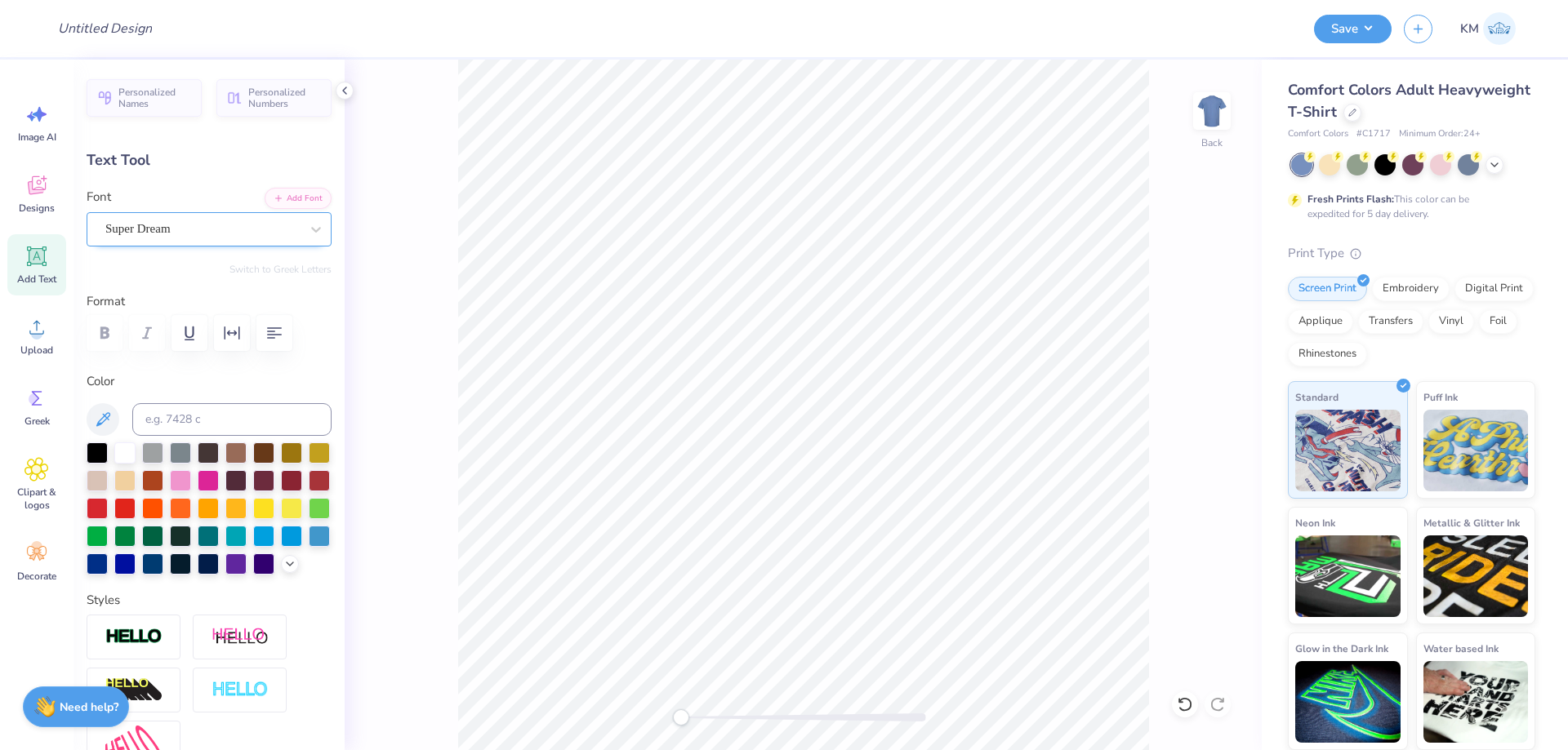
click at [284, 214] on div "Super Dream" at bounding box center [209, 229] width 245 height 35
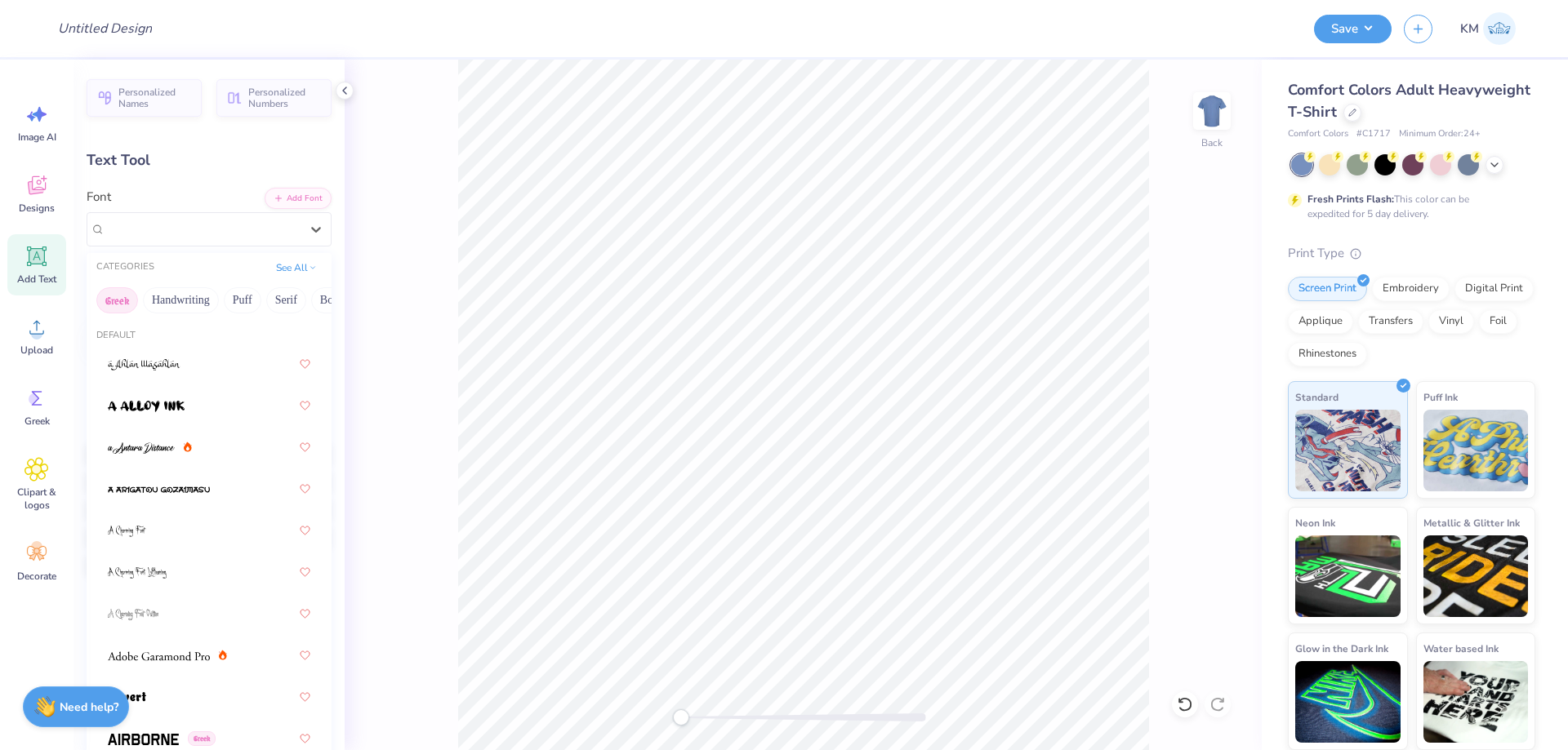
click at [120, 304] on button "Greek" at bounding box center [117, 300] width 41 height 26
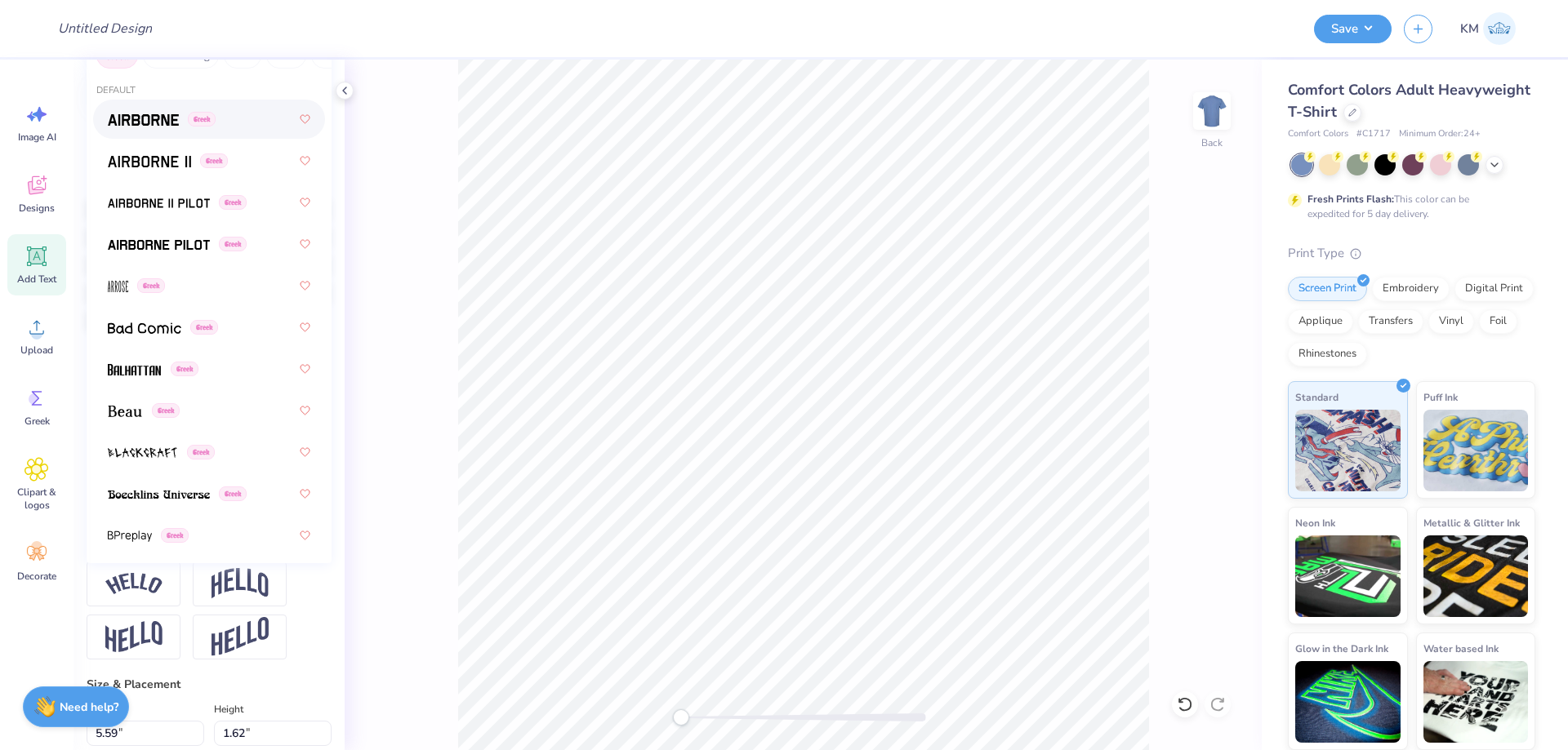
click at [151, 118] on img at bounding box center [144, 121] width 71 height 12
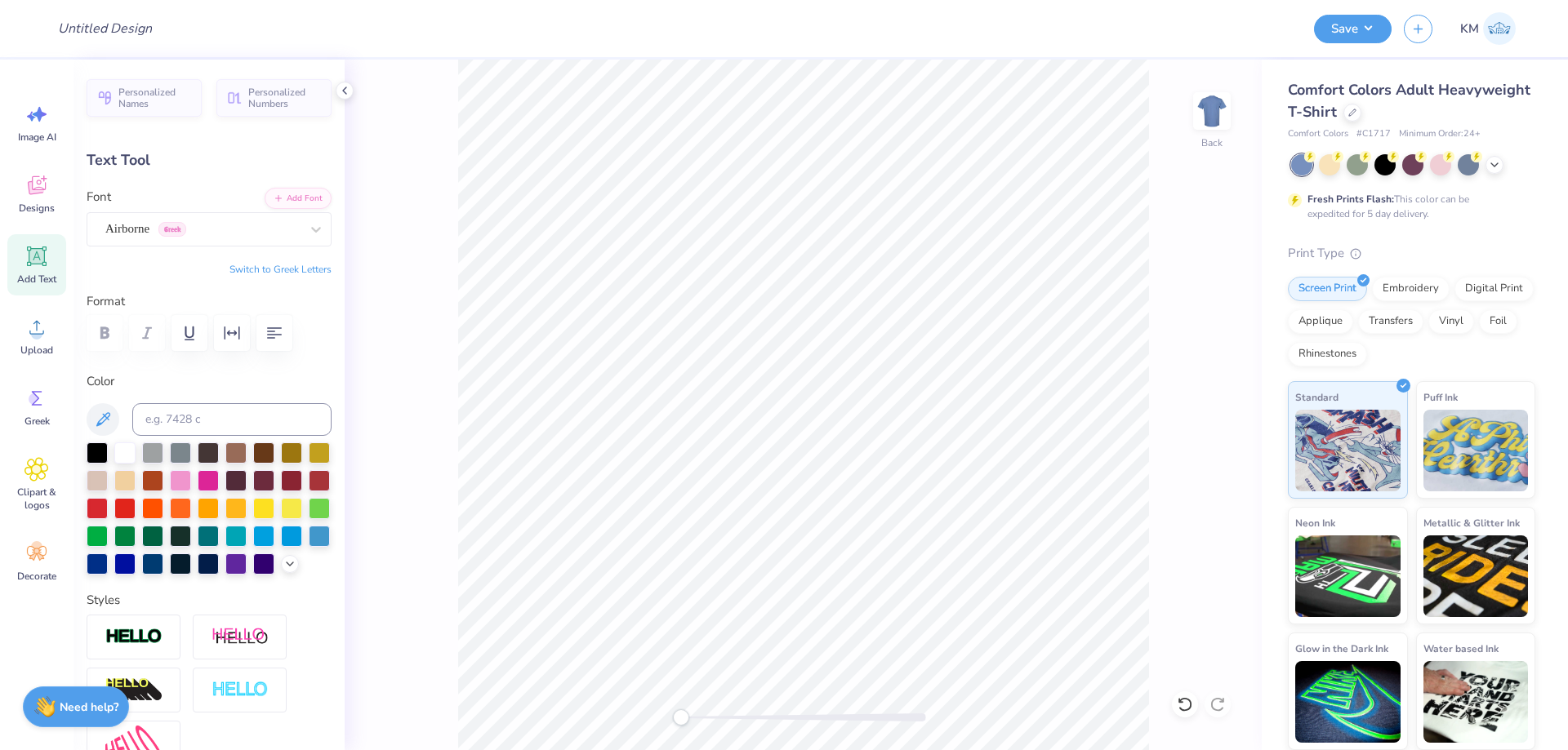
click at [299, 269] on button "Switch to Greek Letters" at bounding box center [281, 270] width 102 height 13
type textarea "Ο"
type textarea "Οο"
